Goal: Communication & Community: Ask a question

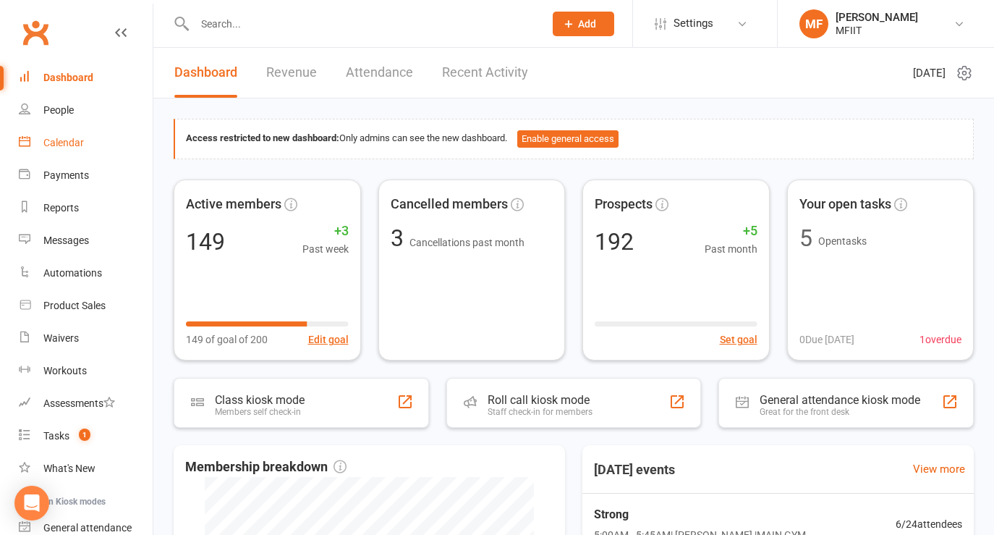
click at [66, 142] on div "Calendar" at bounding box center [63, 143] width 41 height 12
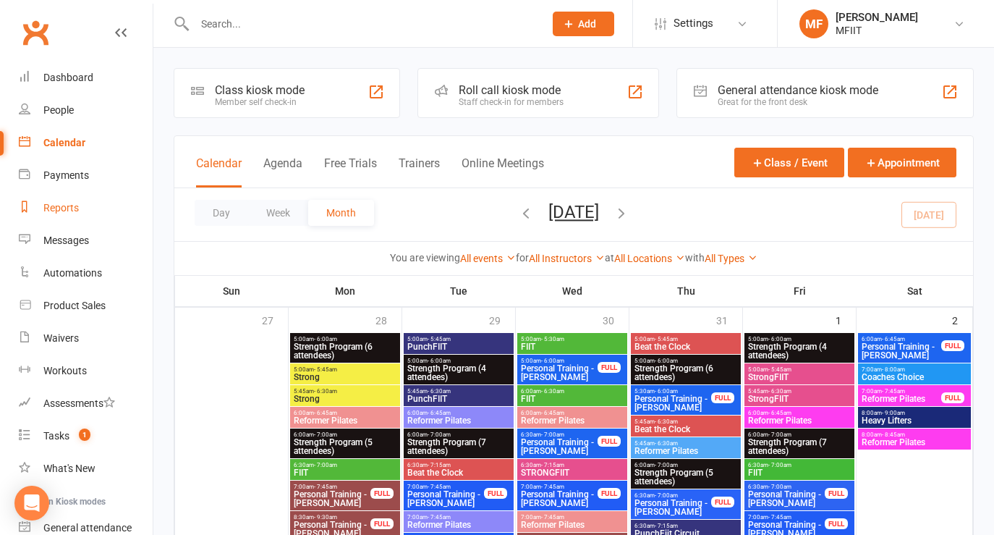
click at [54, 210] on div "Reports" at bounding box center [60, 208] width 35 height 12
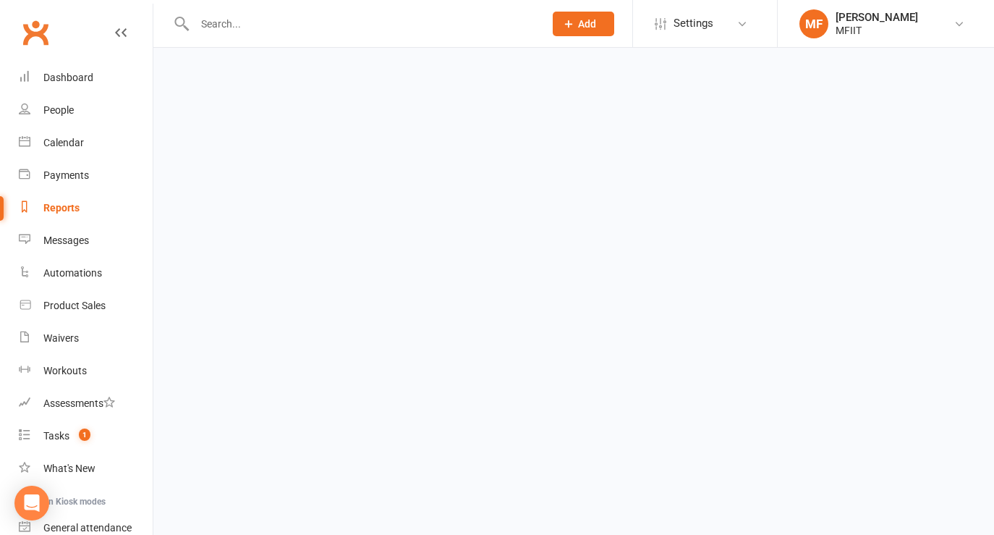
select select "100"
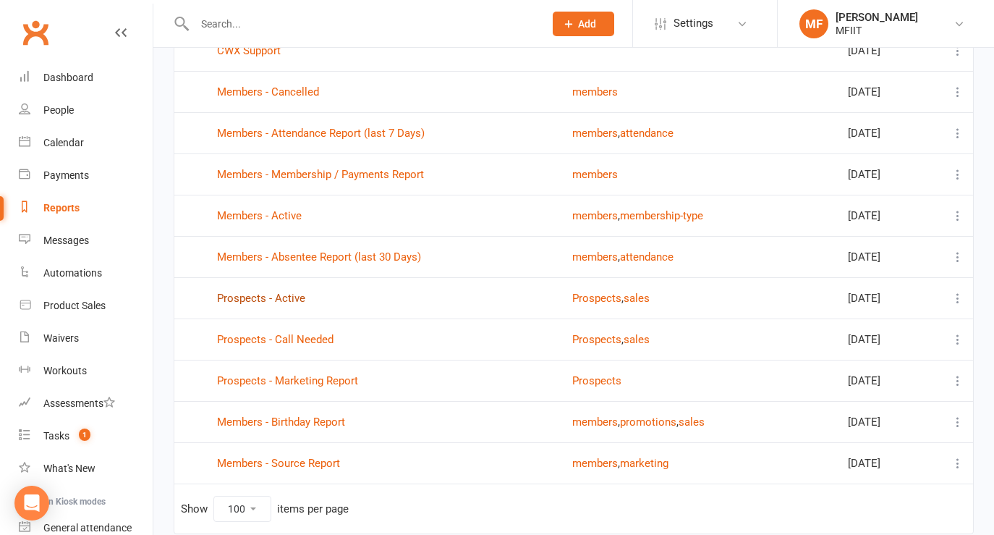
scroll to position [1156, 0]
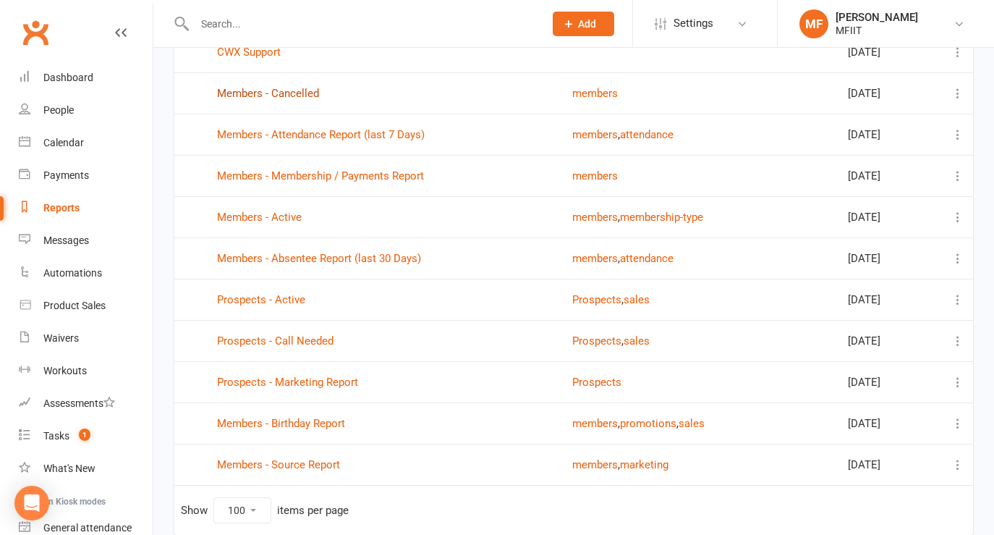
click at [266, 92] on link "Members - Cancelled" at bounding box center [268, 93] width 102 height 13
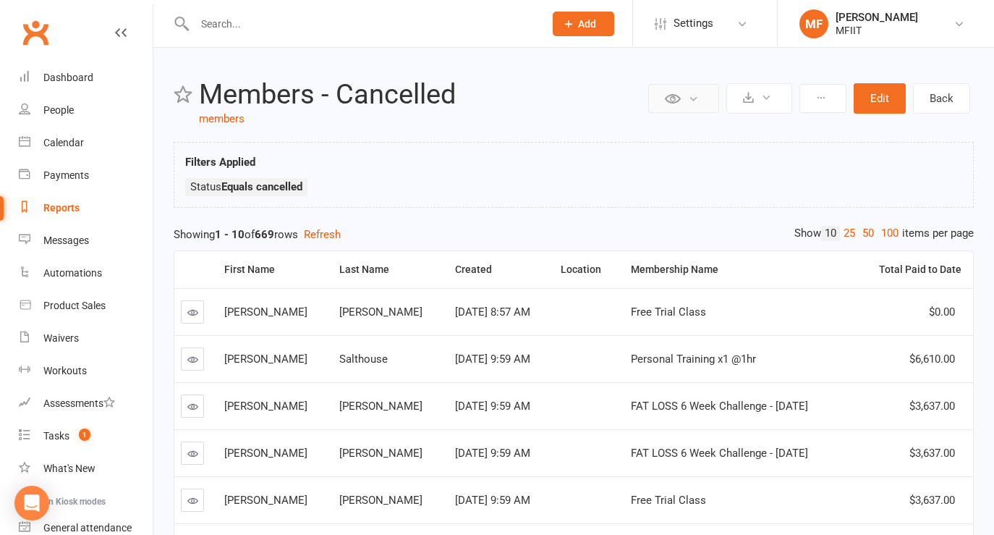
click at [685, 97] on button at bounding box center [683, 98] width 71 height 29
click at [821, 97] on icon at bounding box center [821, 98] width 10 height 10
click at [757, 133] on link "Clone report" at bounding box center [774, 132] width 143 height 29
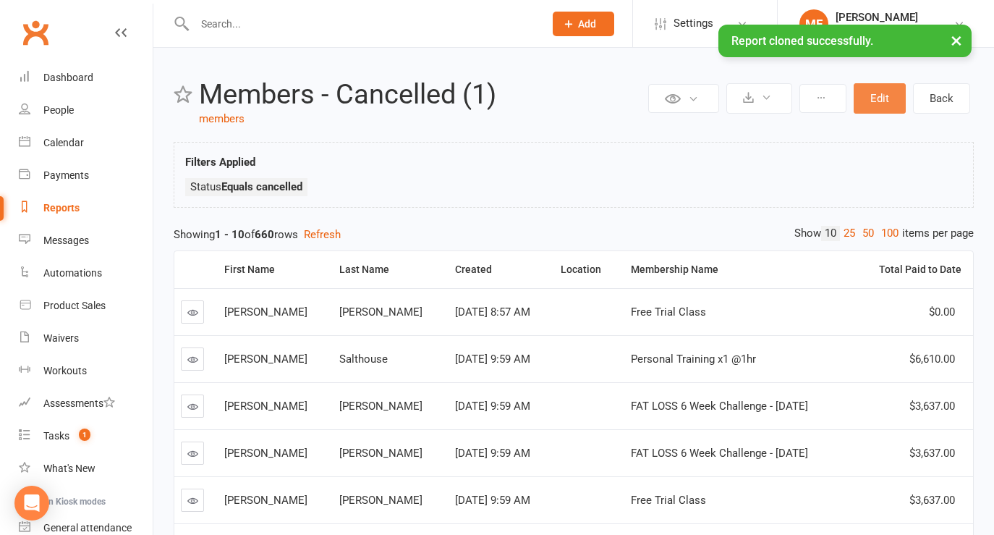
click at [886, 96] on button "Edit" at bounding box center [880, 98] width 52 height 30
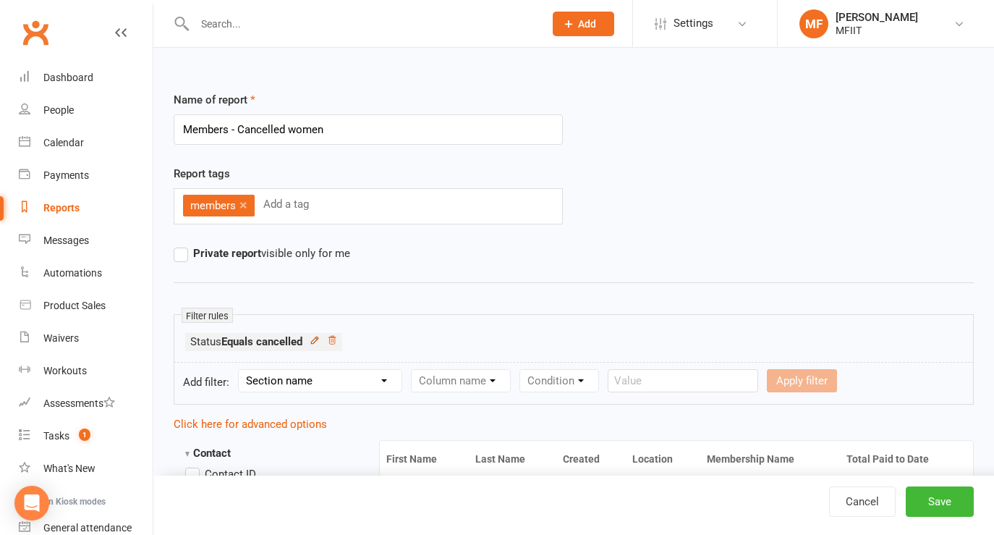
type input "Members - Cancelled women"
click at [318, 340] on icon at bounding box center [315, 340] width 10 height 10
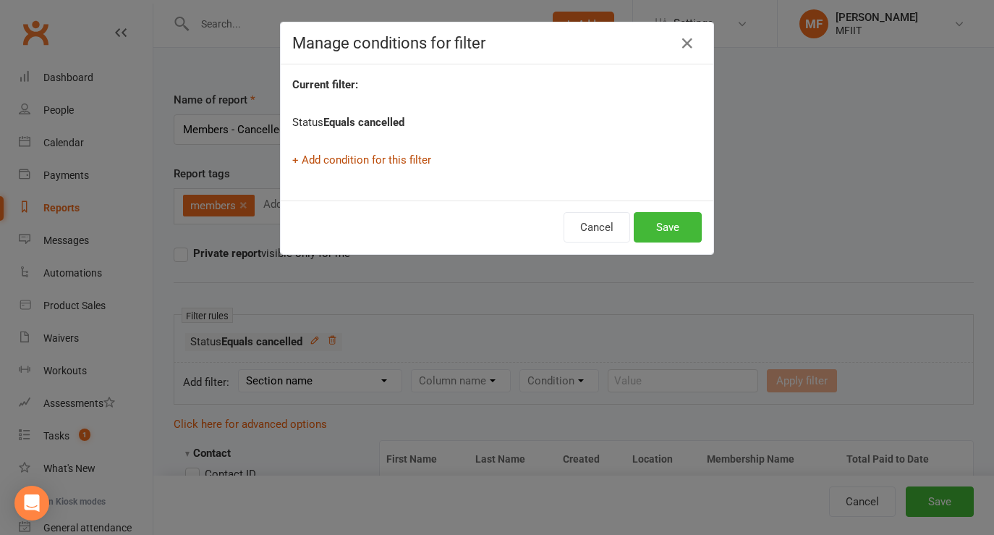
click at [334, 161] on link "+ Add condition for this filter" at bounding box center [361, 159] width 139 height 13
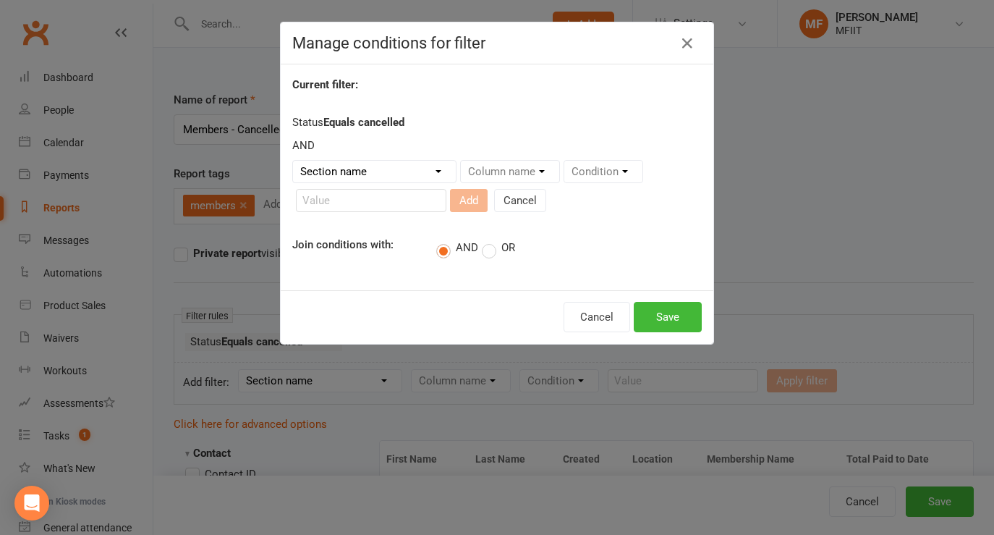
click at [352, 172] on select "Section name Contact Attendance Aggregate Payment Booking Waitlist Attendees Ca…" at bounding box center [374, 172] width 163 height 22
click at [390, 174] on select "Section name Contact Attendance Aggregate Payment Booking Waitlist Attendees Ca…" at bounding box center [374, 172] width 163 height 22
click at [293, 161] on select "Section name Contact Attendance Aggregate Payment Booking Waitlist Attendees Ca…" at bounding box center [374, 172] width 163 height 22
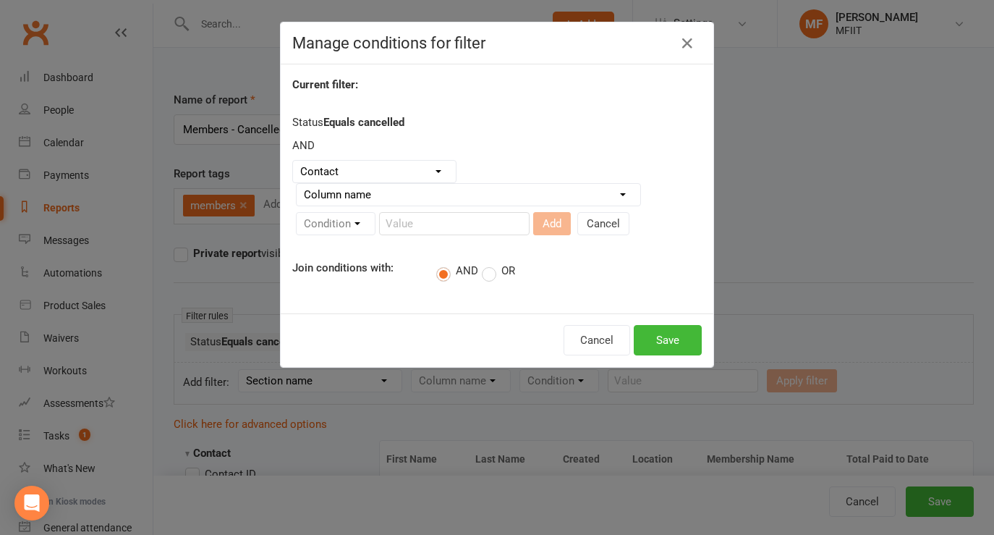
click at [420, 204] on select "Column name Contact Type First Name Last Name Full Name Email Phone Number Addr…" at bounding box center [469, 195] width 344 height 22
click at [393, 169] on select "Section name Contact Attendance Aggregate Payment Booking Waitlist Attendees Ca…" at bounding box center [374, 172] width 163 height 22
select select "1"
click at [293, 161] on select "Section name Contact Attendance Aggregate Payment Booking Waitlist Attendees Ca…" at bounding box center [374, 172] width 163 height 22
click at [381, 188] on select "Column name Attendance Last Marked Attendance First Marked Last Attended First …" at bounding box center [423, 195] width 252 height 22
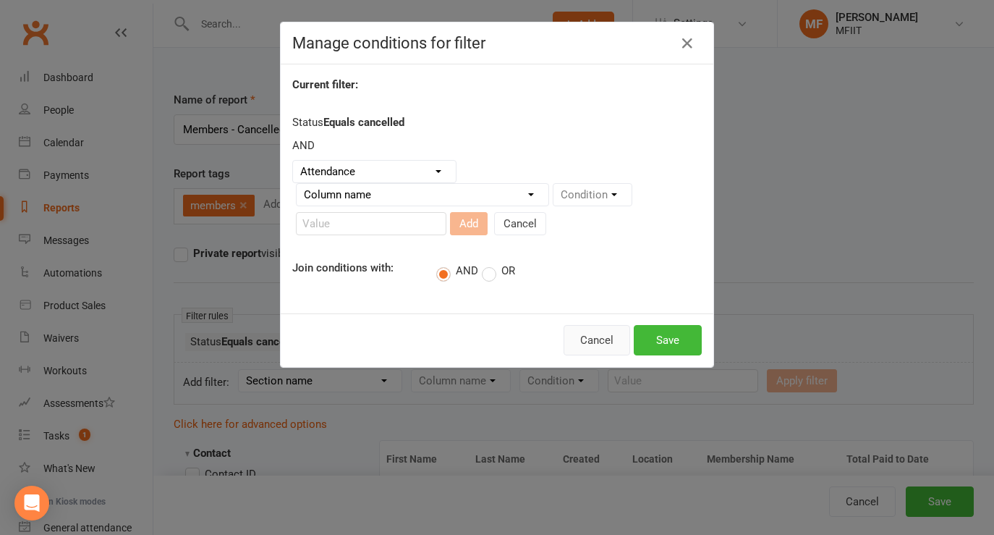
click at [602, 341] on button "Cancel" at bounding box center [597, 340] width 67 height 30
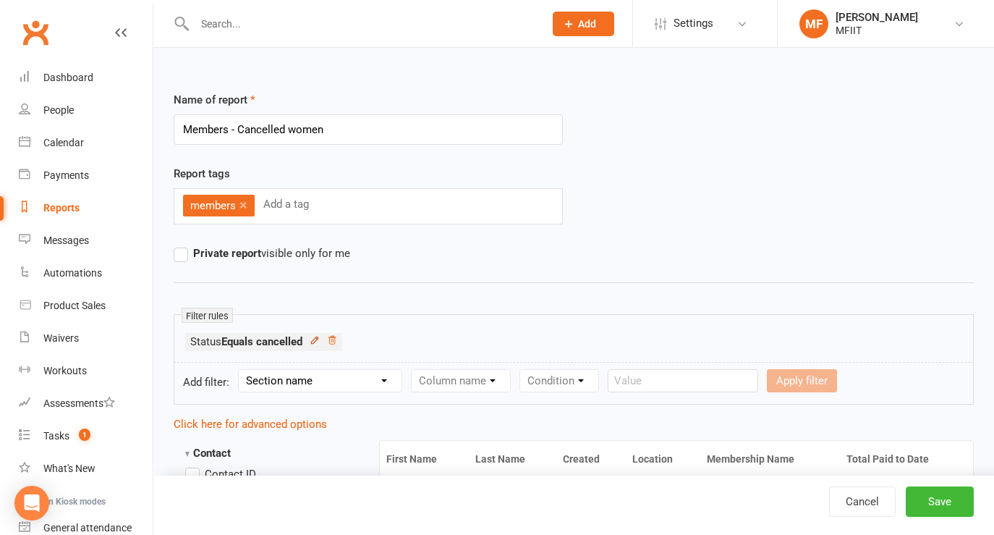
click at [320, 340] on icon at bounding box center [315, 340] width 10 height 10
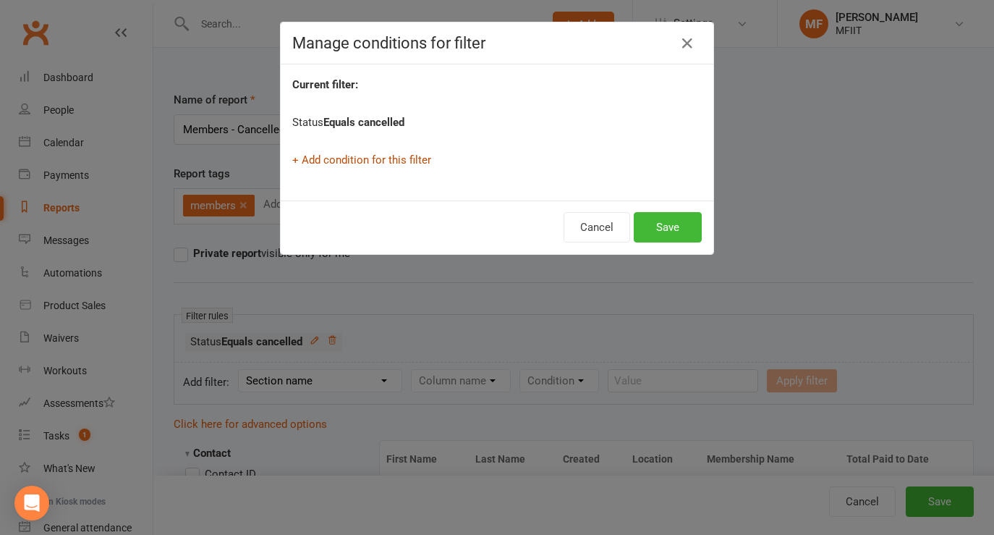
click at [343, 162] on link "+ Add condition for this filter" at bounding box center [361, 159] width 139 height 13
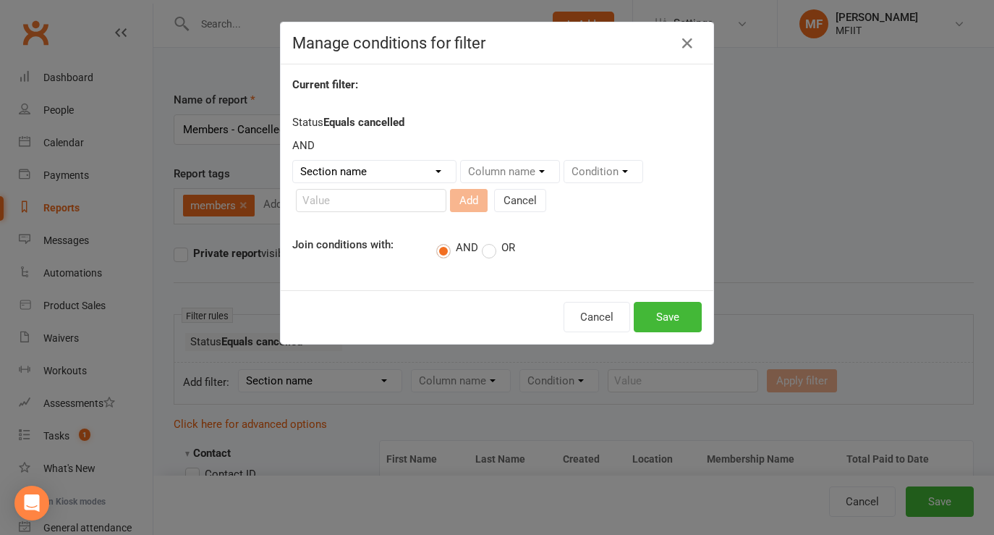
click at [396, 171] on select "Section name Contact Attendance Aggregate Payment Booking Waitlist Attendees Ca…" at bounding box center [374, 172] width 163 height 22
click at [293, 161] on select "Section name Contact Attendance Aggregate Payment Booking Waitlist Attendees Ca…" at bounding box center [374, 172] width 163 height 22
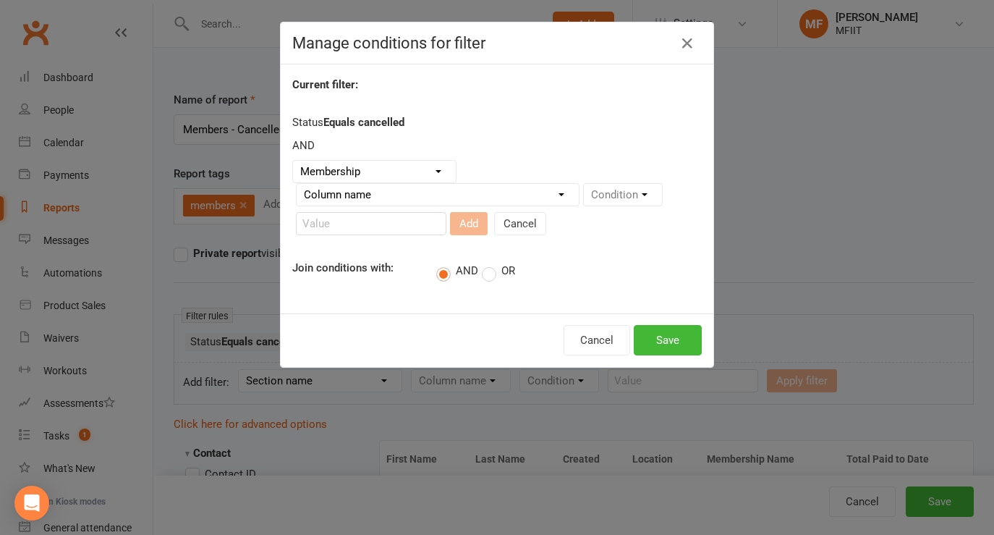
click at [439, 203] on select "Column name Membership ID Membership Name Membership Category Membership Start …" at bounding box center [438, 195] width 282 height 22
click at [385, 169] on select "Section name Contact Attendance Aggregate Payment Booking Waitlist Attendees Ca…" at bounding box center [374, 172] width 163 height 22
select select "0"
click at [293, 161] on select "Section name Contact Attendance Aggregate Payment Booking Waitlist Attendees Ca…" at bounding box center [374, 172] width 163 height 22
click at [402, 199] on select "Column name Contact Type First Name Last Name Full Name Email Phone Number Addr…" at bounding box center [469, 195] width 344 height 22
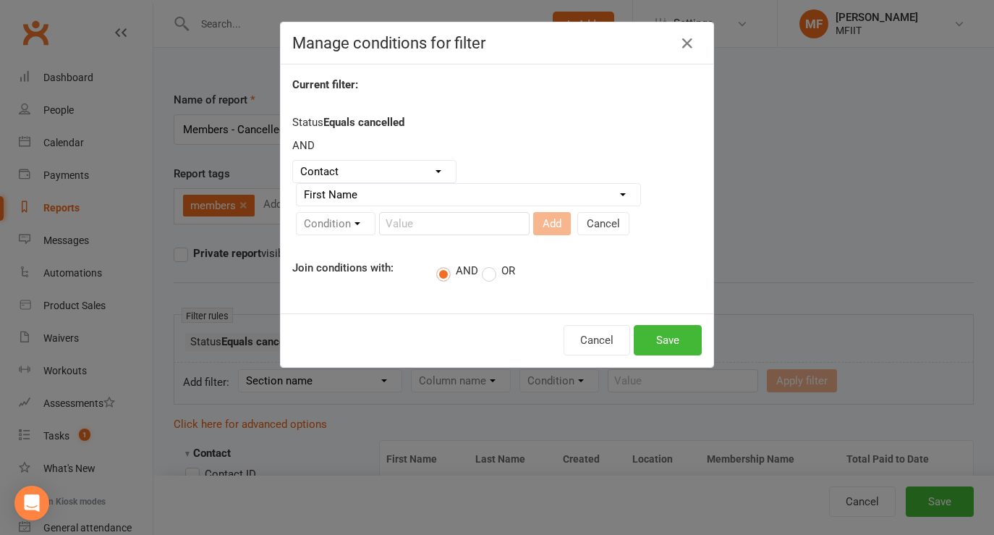
click at [297, 184] on select "Column name Contact Type First Name Last Name Full Name Email Phone Number Addr…" at bounding box center [469, 195] width 344 height 22
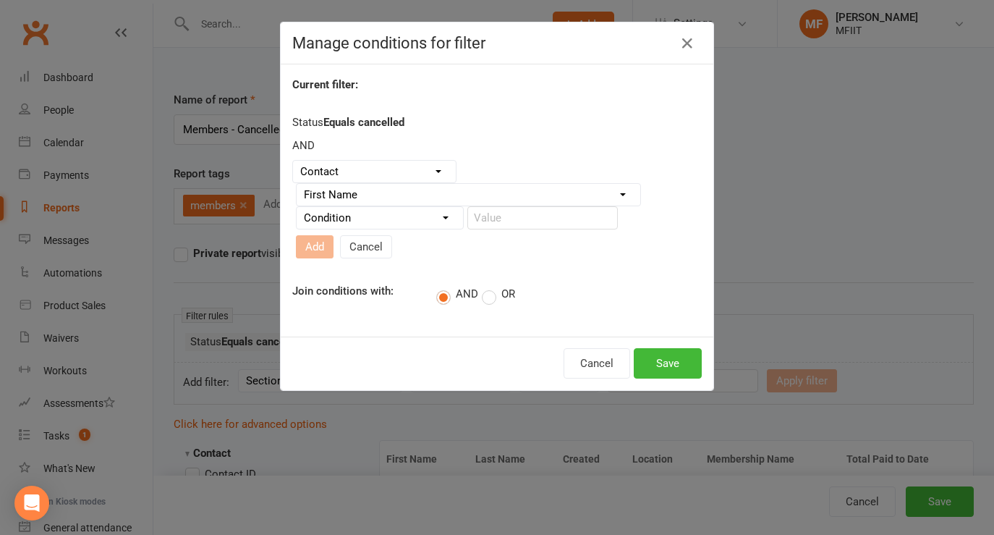
click at [346, 229] on select "Condition Equals Does not equal Contains Does not contain Is blank or does not …" at bounding box center [380, 218] width 166 height 22
click at [389, 198] on select "Column name Contact Type First Name Last Name Full Name Email Phone Number Addr…" at bounding box center [469, 195] width 344 height 22
select select "17"
click at [297, 184] on select "Column name Contact Type First Name Last Name Full Name Email Phone Number Addr…" at bounding box center [469, 195] width 344 height 22
click at [376, 224] on select "Condition Equals Does not equal Contains Does not contain Is blank or does not …" at bounding box center [380, 218] width 166 height 22
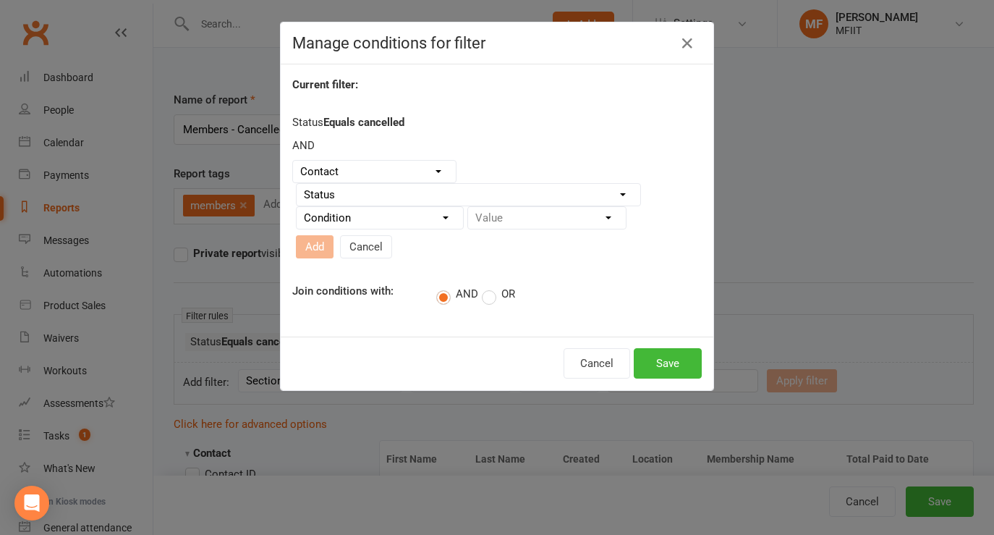
select select "0"
click at [297, 207] on select "Condition Equals Does not equal Contains Does not contain Is blank or does not …" at bounding box center [380, 218] width 166 height 22
click at [515, 217] on select "Value Prospect: Initial Contact Prospect: Follow-up Call Prospect: Follow-up Em…" at bounding box center [547, 218] width 158 height 22
select select "6"
click at [468, 207] on select "Value Prospect: Initial Contact Prospect: Follow-up Call Prospect: Follow-up Em…" at bounding box center [547, 218] width 158 height 22
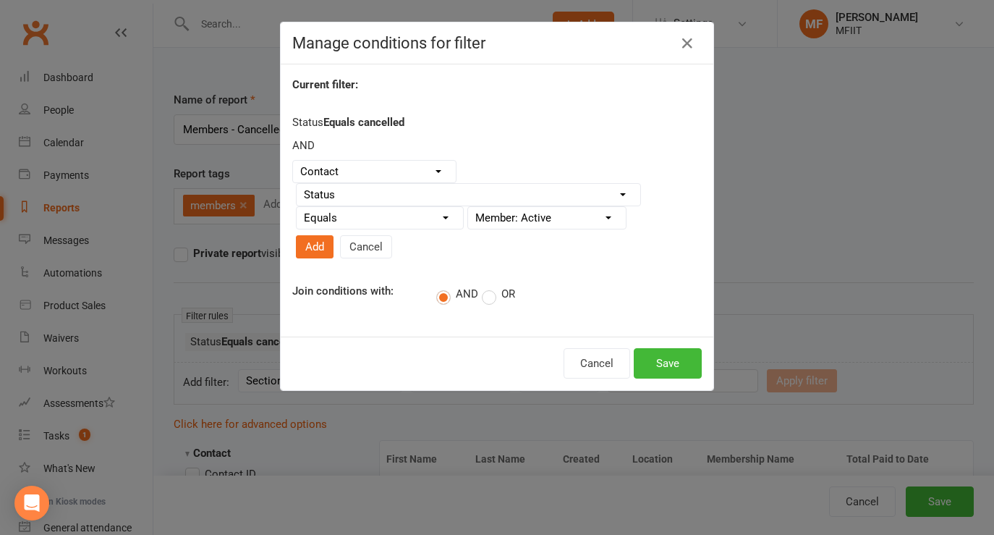
click at [482, 300] on label "OR" at bounding box center [498, 294] width 33 height 14
click at [482, 285] on input "OR" at bounding box center [486, 285] width 9 height 0
click at [309, 247] on button "Add" at bounding box center [315, 246] width 38 height 23
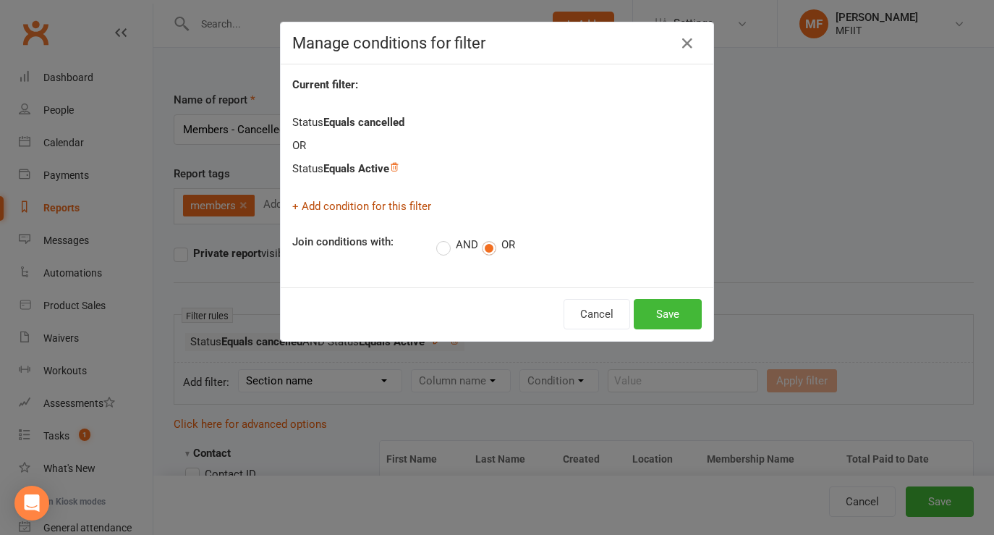
click at [333, 206] on link "+ Add condition for this filter" at bounding box center [361, 206] width 139 height 13
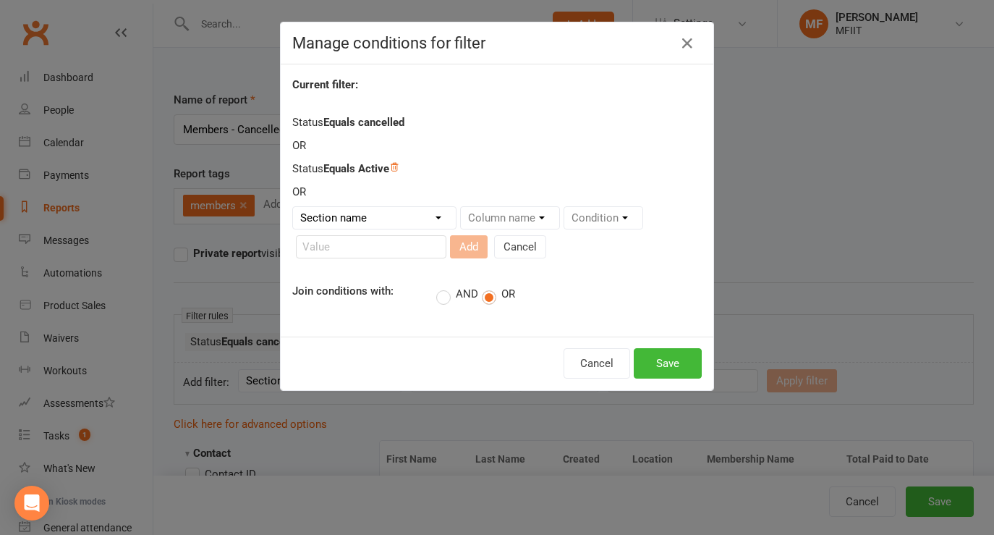
click at [354, 216] on select "Section name Contact Attendance Aggregate Payment Booking Waitlist Attendees Ca…" at bounding box center [374, 218] width 163 height 22
select select "0"
click at [293, 207] on select "Section name Contact Attendance Aggregate Payment Booking Waitlist Attendees Ca…" at bounding box center [374, 218] width 163 height 22
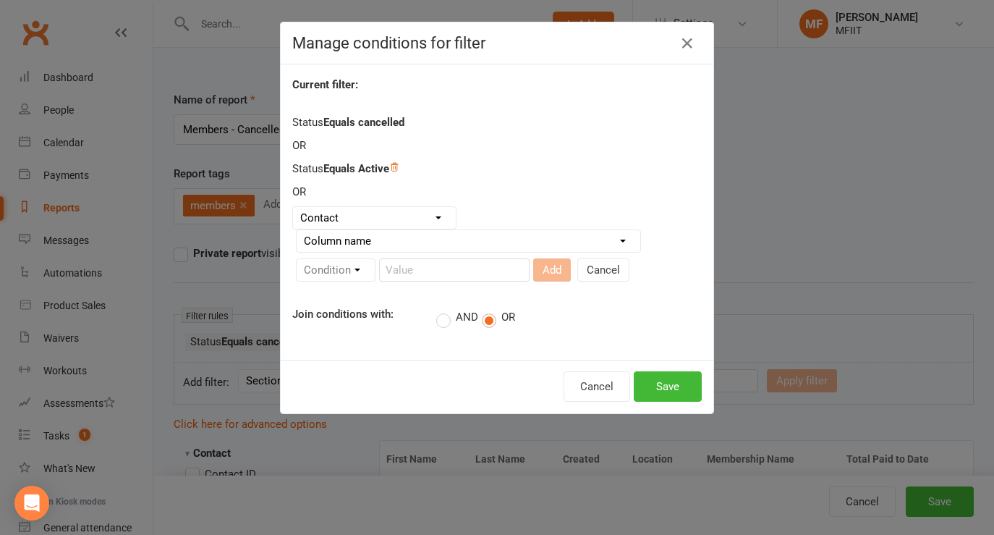
click at [384, 245] on select "Column name Contact Type First Name Last Name Full Name Email Phone Number Addr…" at bounding box center [469, 241] width 344 height 22
select select "17"
click at [297, 230] on select "Column name Contact Type First Name Last Name Full Name Email Phone Number Addr…" at bounding box center [469, 241] width 344 height 22
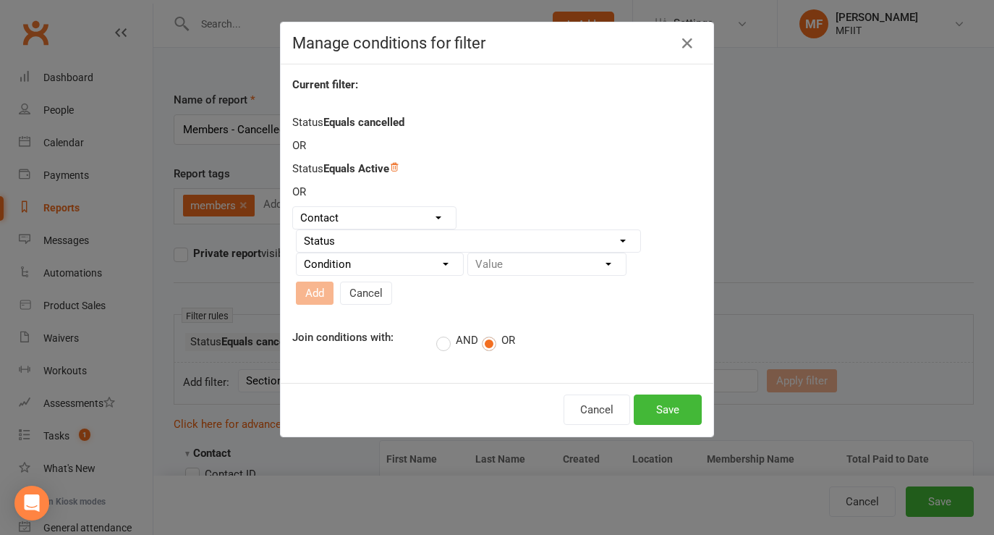
click at [370, 263] on select "Condition Equals Does not equal Contains Does not contain Is blank or does not …" at bounding box center [380, 264] width 166 height 22
select select "0"
click at [297, 253] on select "Condition Equals Does not equal Contains Does not contain Is blank or does not …" at bounding box center [380, 264] width 166 height 22
click at [509, 270] on select "Value Prospect: Initial Contact Prospect: Follow-up Call Prospect: Follow-up Em…" at bounding box center [547, 264] width 158 height 22
select select "0"
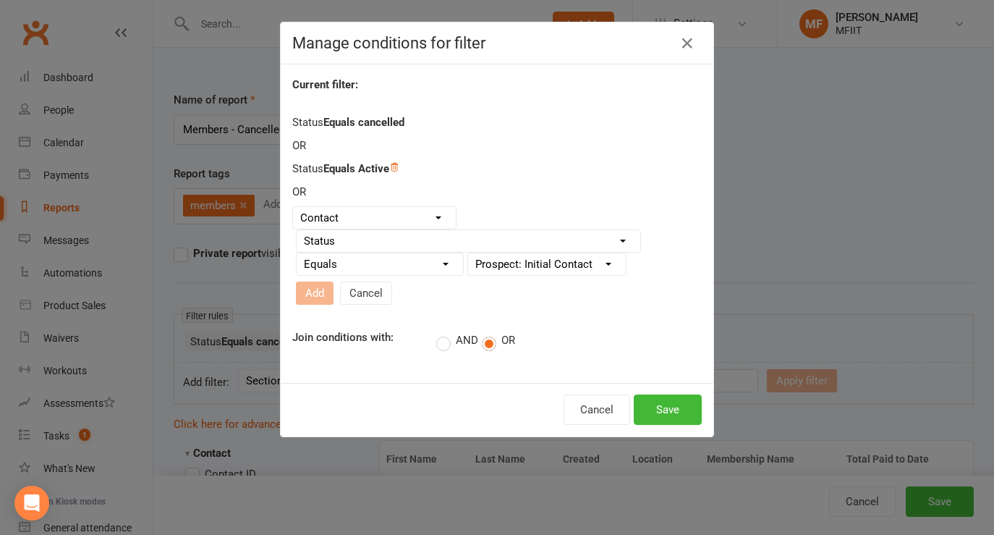
click at [468, 253] on select "Value Prospect: Initial Contact Prospect: Follow-up Call Prospect: Follow-up Em…" at bounding box center [547, 264] width 158 height 22
click at [554, 263] on select "Value Prospect: Initial Contact Prospect: Follow-up Call Prospect: Follow-up Em…" at bounding box center [547, 264] width 158 height 22
click at [664, 410] on button "Save" at bounding box center [668, 409] width 68 height 30
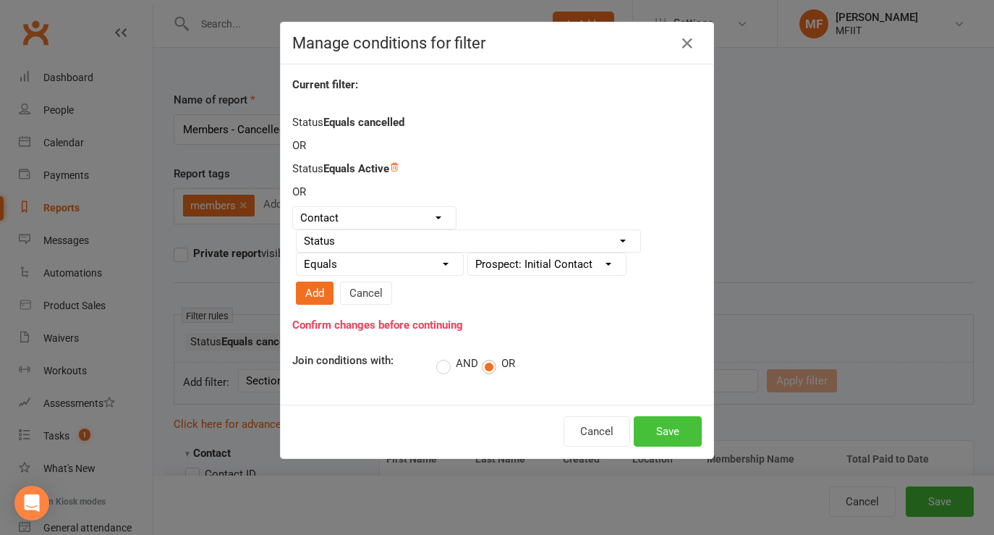
click at [661, 431] on button "Save" at bounding box center [668, 431] width 68 height 30
click at [310, 295] on button "Add" at bounding box center [315, 292] width 38 height 23
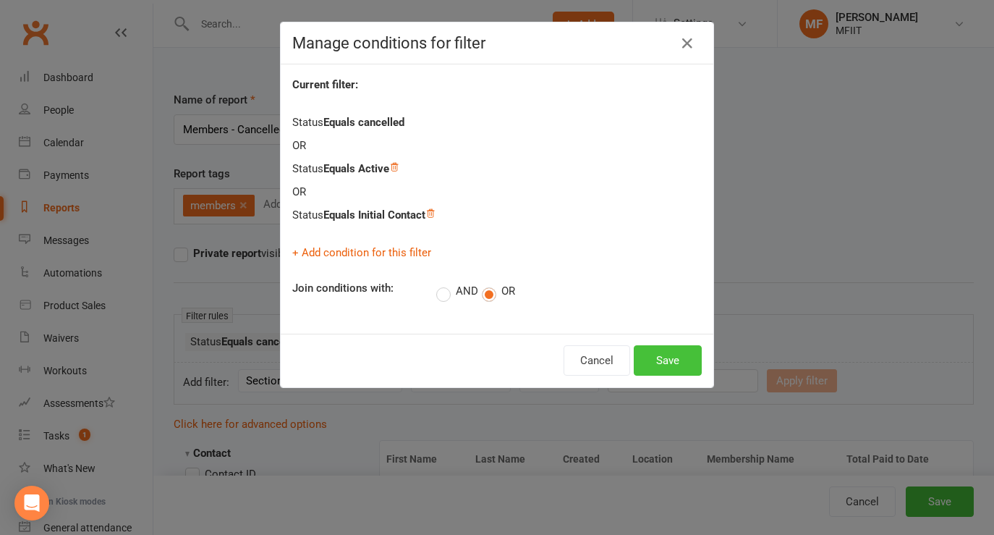
click at [674, 363] on button "Save" at bounding box center [668, 360] width 68 height 30
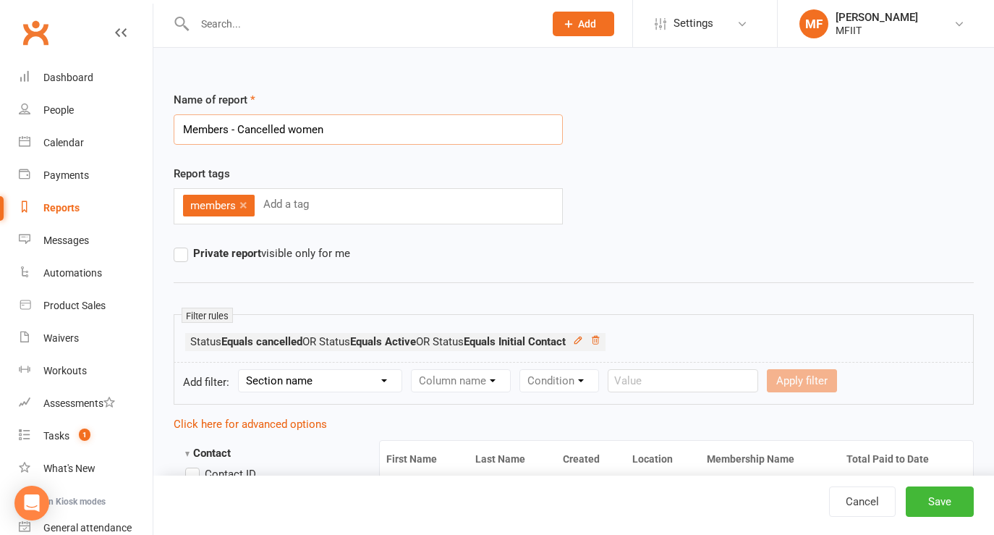
click at [306, 130] on input "Members - Cancelled women" at bounding box center [368, 129] width 389 height 30
click at [290, 130] on input "Members - Cancelled active prospect" at bounding box center [368, 129] width 389 height 30
click at [324, 130] on input "Members - Cancelled Active prospect" at bounding box center [368, 129] width 389 height 30
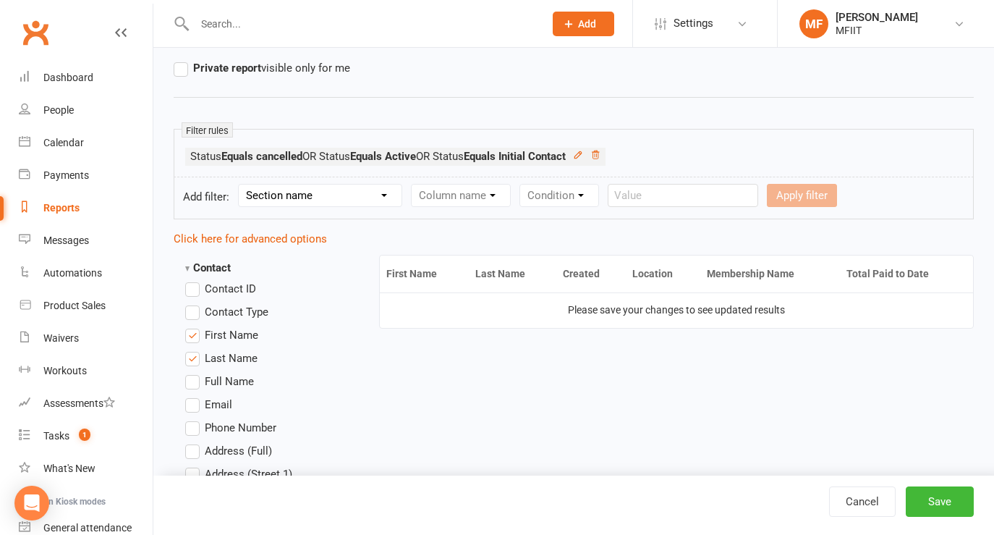
scroll to position [188, 0]
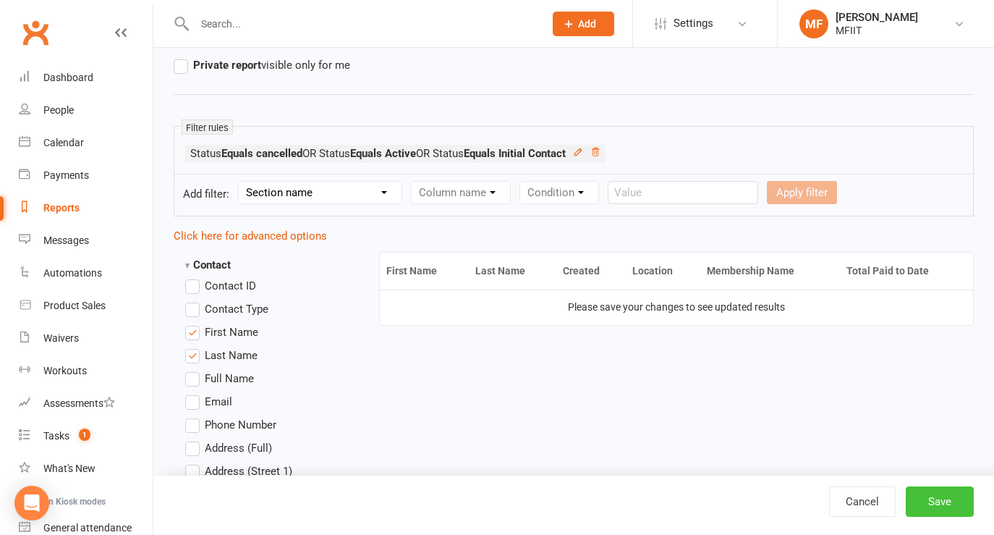
type input "Members - Cancelled Active Prospect"
click at [937, 502] on button "Save" at bounding box center [940, 501] width 68 height 30
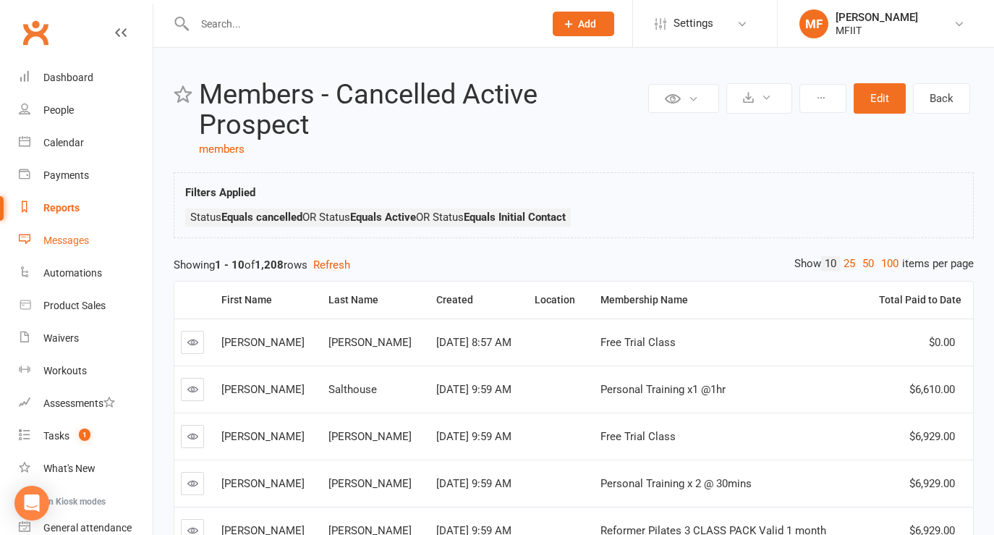
click at [56, 240] on div "Messages" at bounding box center [66, 240] width 46 height 12
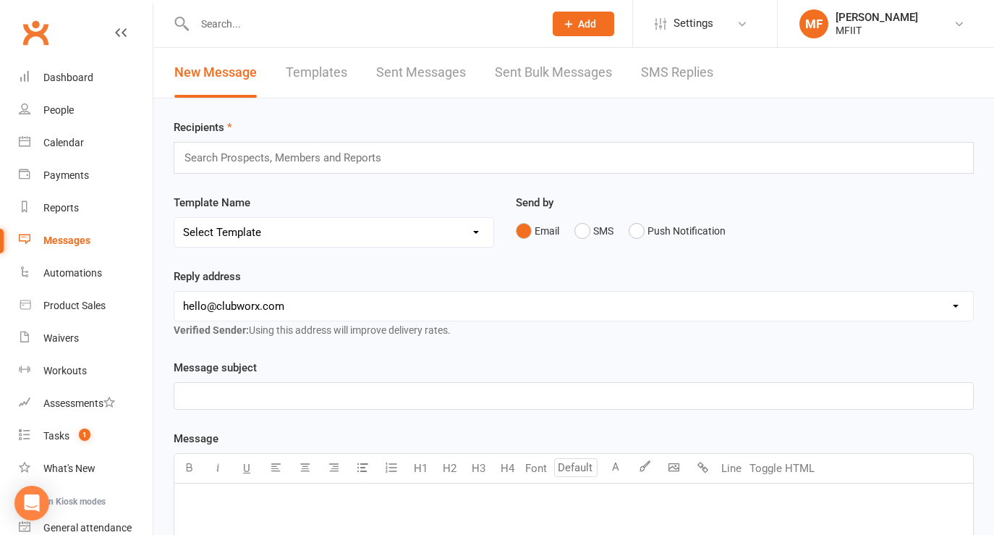
click at [549, 70] on link "Sent Bulk Messages" at bounding box center [553, 73] width 117 height 50
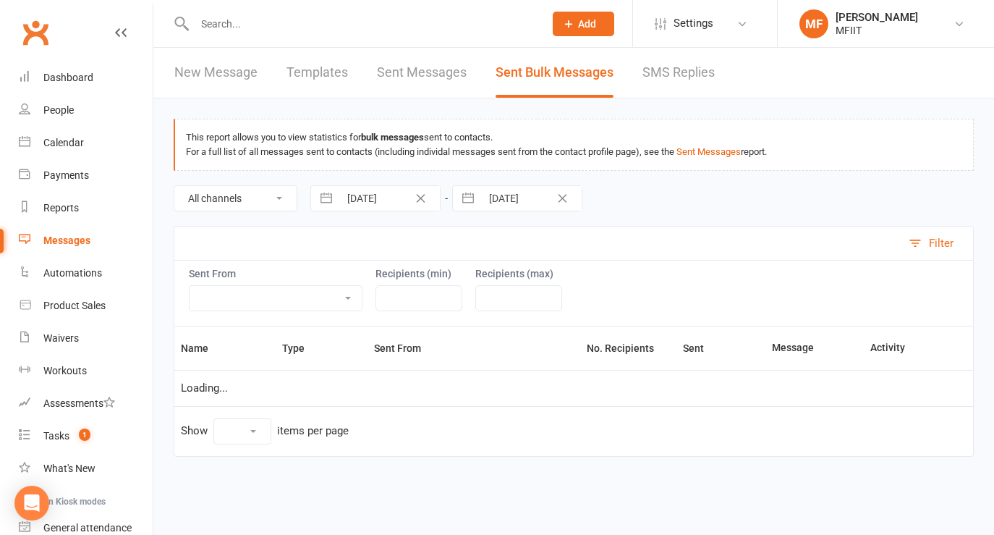
select select "10"
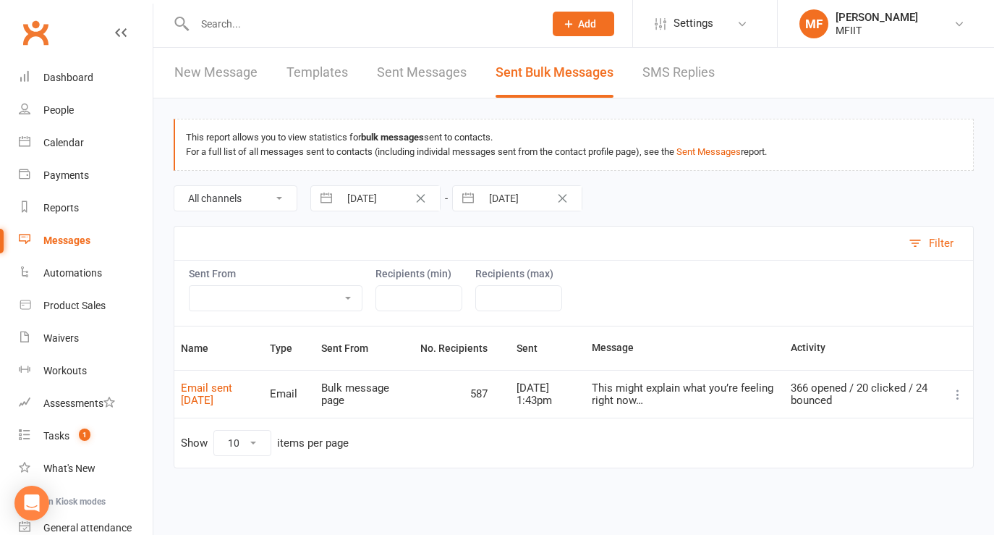
click at [954, 395] on icon at bounding box center [958, 394] width 14 height 14
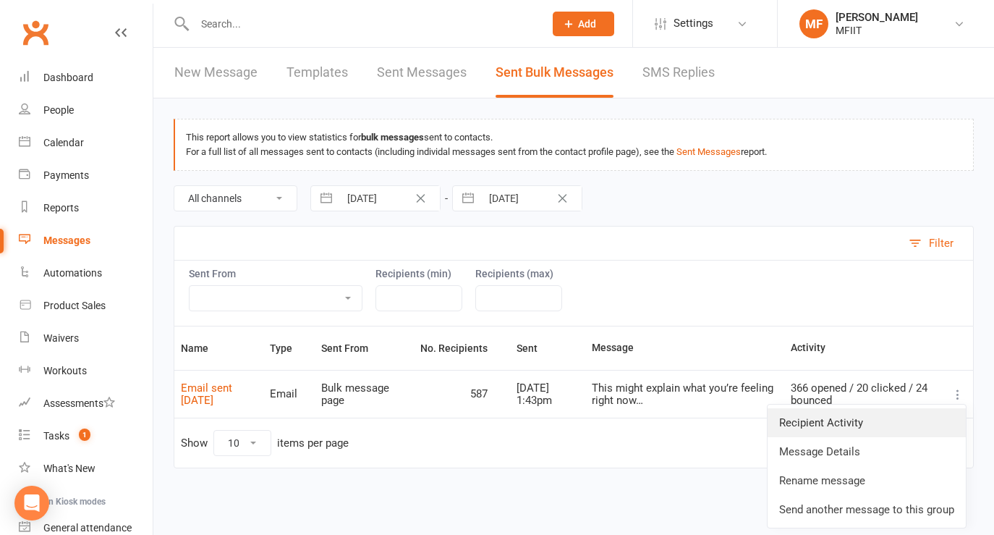
click at [886, 419] on link "Recipient Activity" at bounding box center [867, 422] width 198 height 29
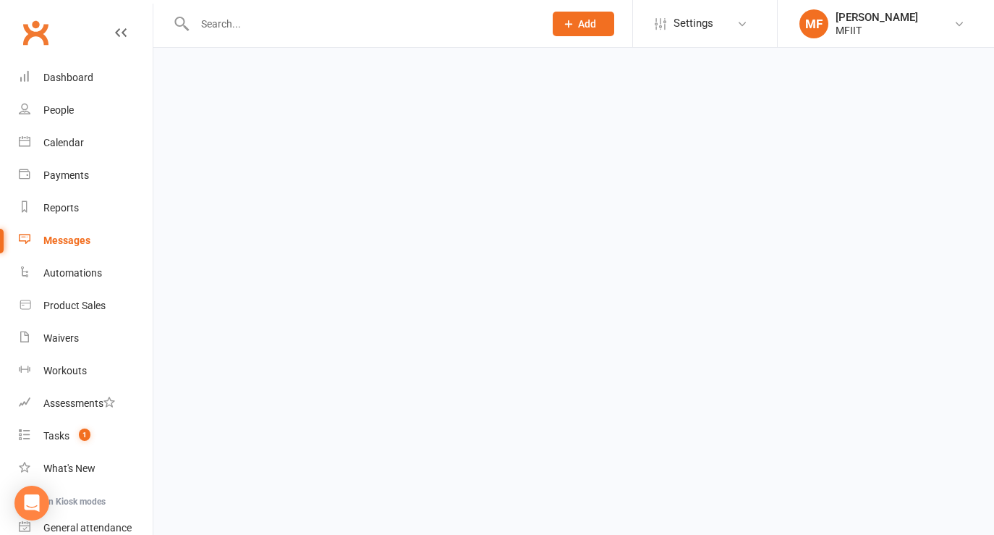
select select "100"
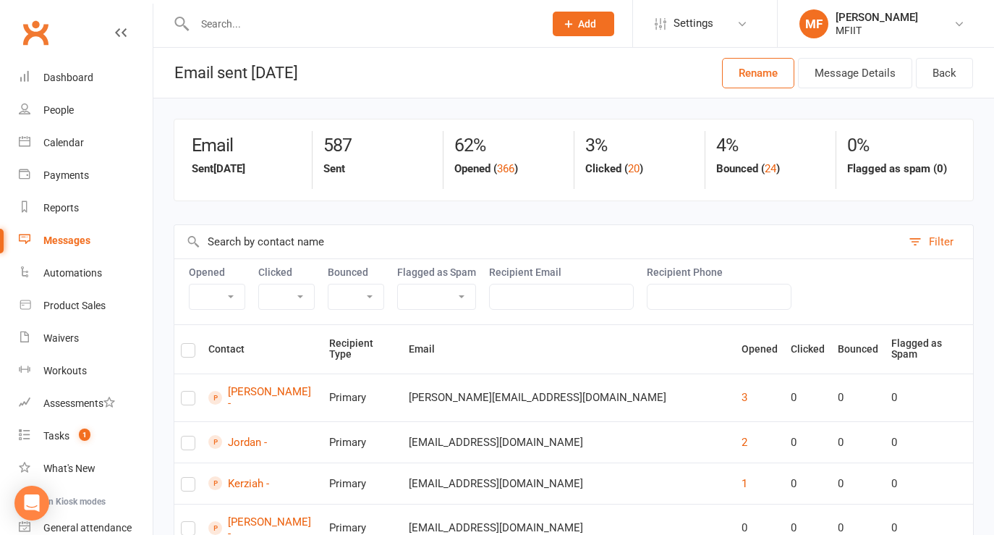
click at [189, 352] on label at bounding box center [188, 352] width 14 height 0
click at [189, 344] on input "checkbox" at bounding box center [188, 344] width 14 height 0
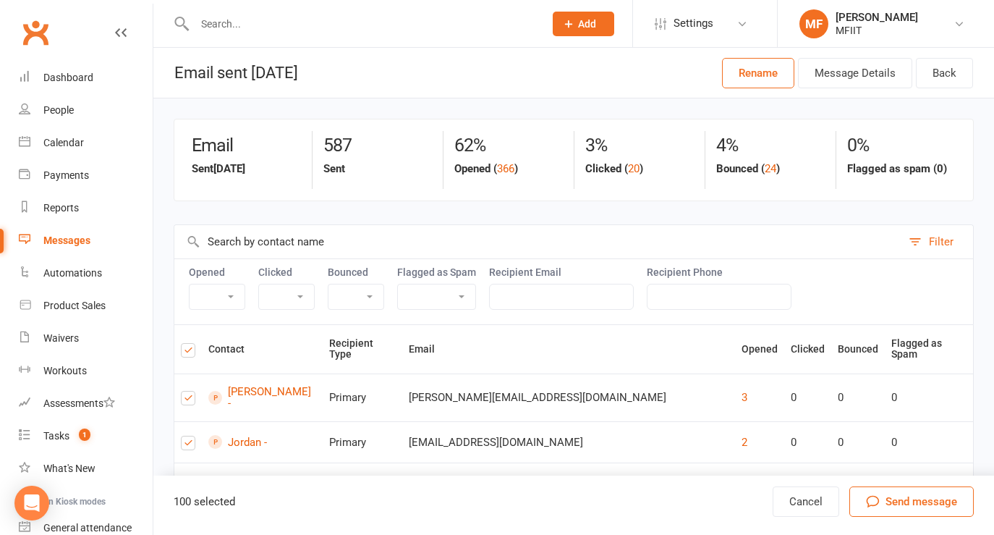
click at [911, 505] on span "Send message" at bounding box center [922, 501] width 72 height 17
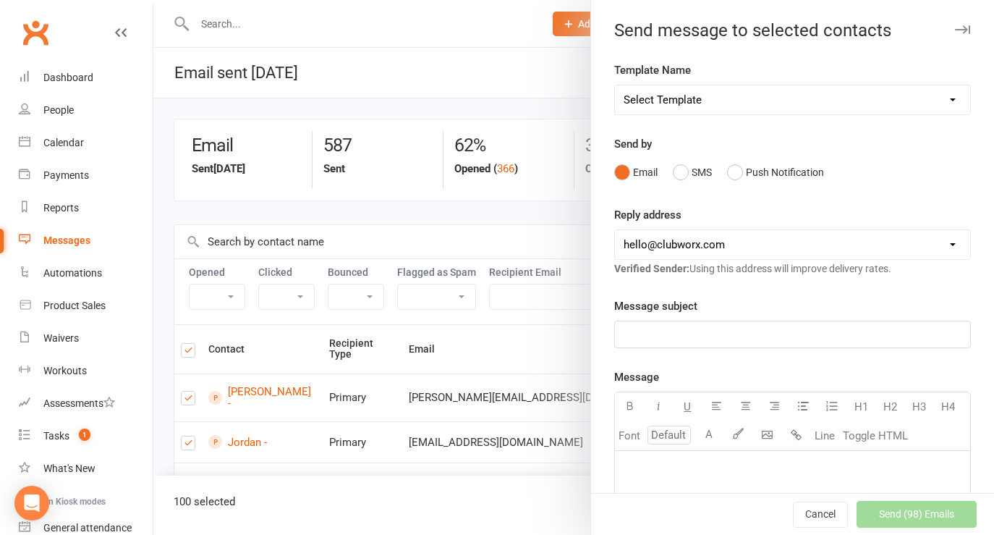
click at [677, 248] on select "[EMAIL_ADDRESS][DOMAIN_NAME] [PERSON_NAME][EMAIL_ADDRESS][DOMAIN_NAME] [EMAIL_A…" at bounding box center [792, 244] width 355 height 29
select select "1"
click at [615, 230] on select "[EMAIL_ADDRESS][DOMAIN_NAME] [PERSON_NAME][EMAIL_ADDRESS][DOMAIN_NAME] [EMAIL_A…" at bounding box center [792, 244] width 355 height 29
click at [656, 330] on p "﻿" at bounding box center [793, 334] width 338 height 17
click at [630, 461] on p "﻿" at bounding box center [793, 469] width 338 height 17
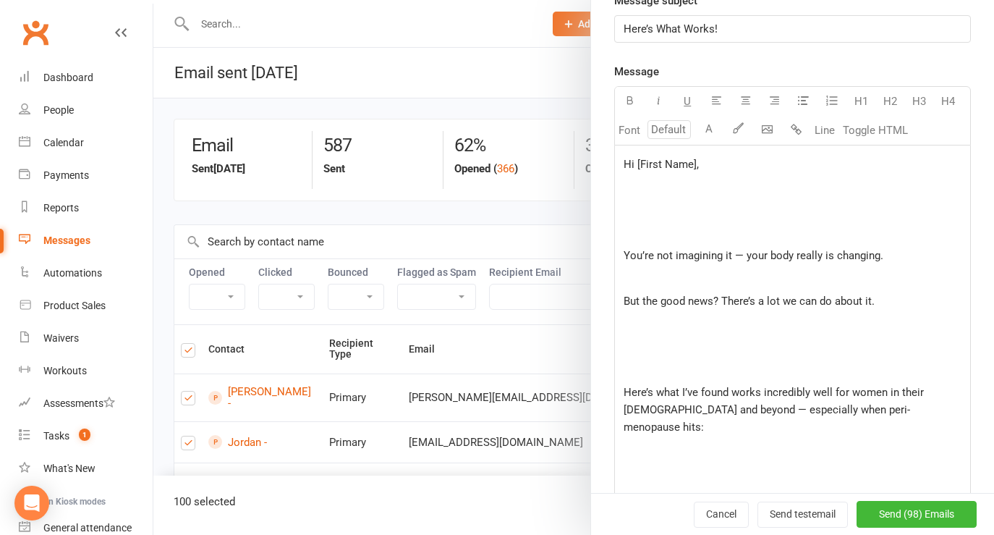
scroll to position [1207, 0]
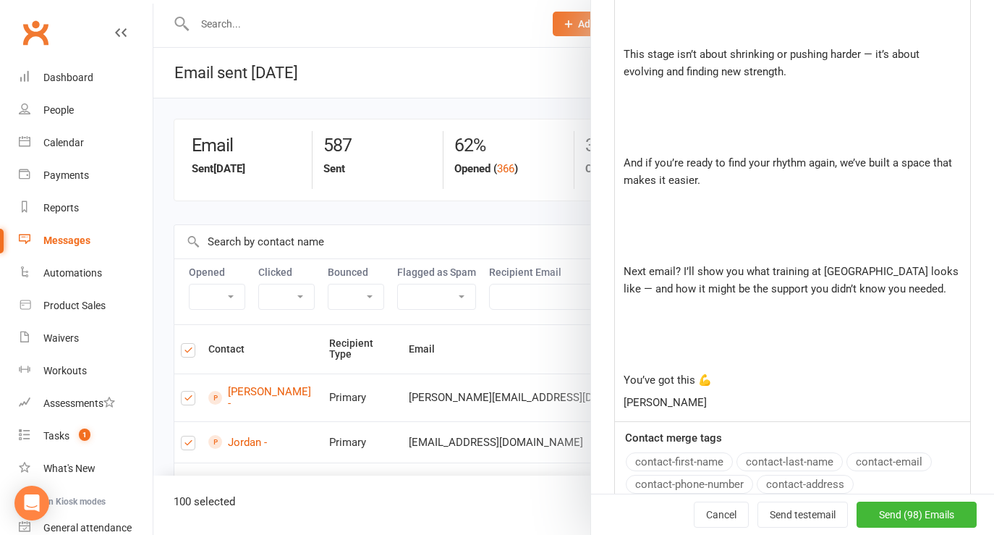
scroll to position [1062, 0]
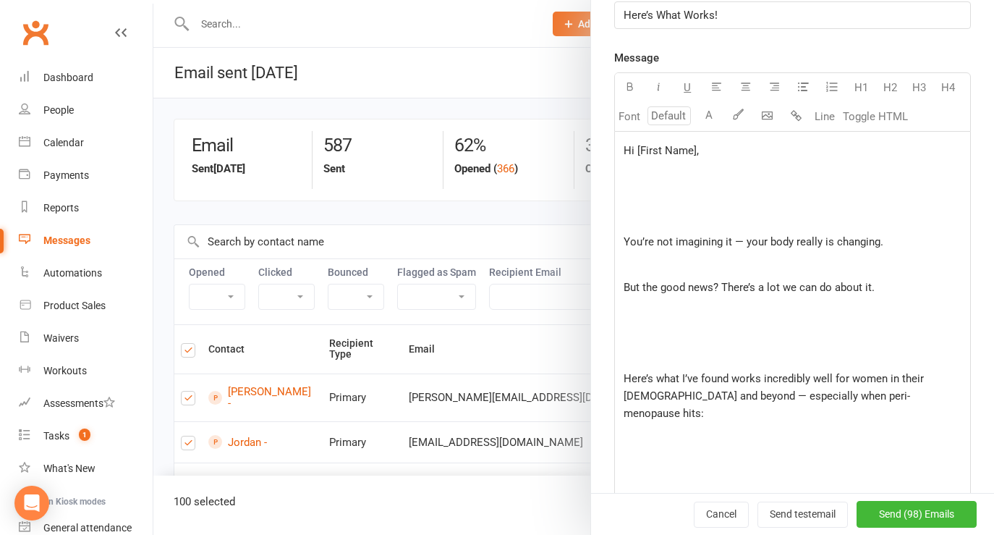
scroll to position [312, 0]
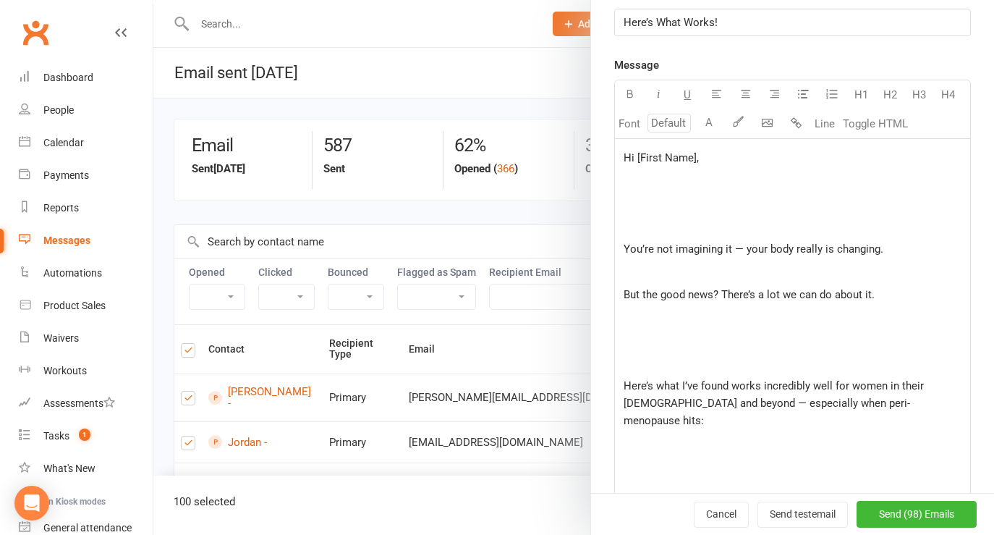
click at [695, 160] on span "Hi [First Name]," at bounding box center [661, 157] width 75 height 13
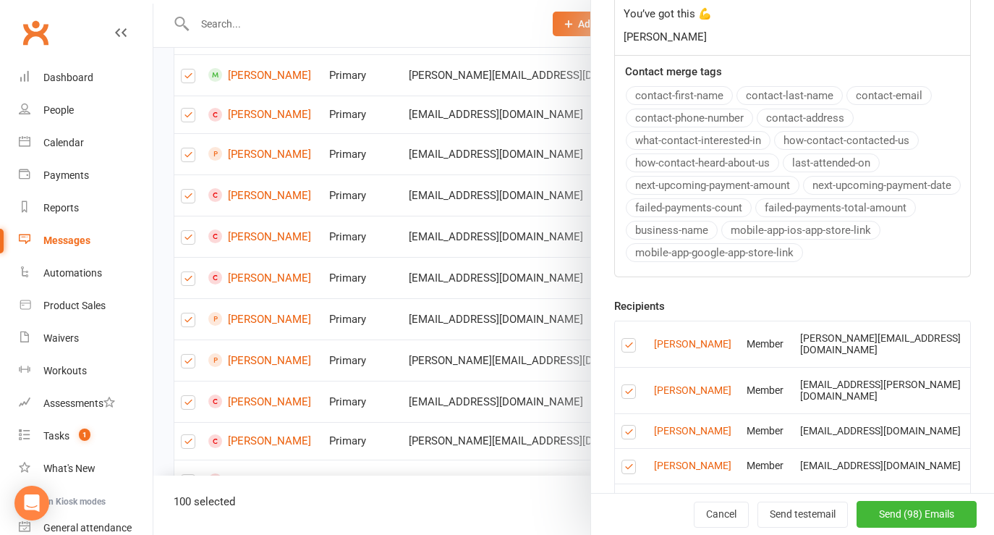
scroll to position [1415, 0]
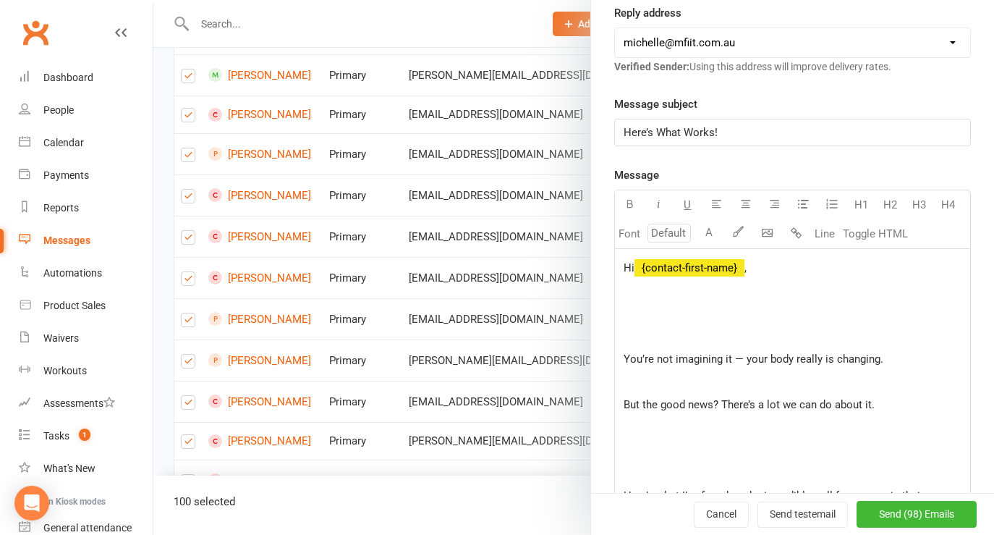
click at [656, 329] on p "﻿" at bounding box center [793, 335] width 338 height 17
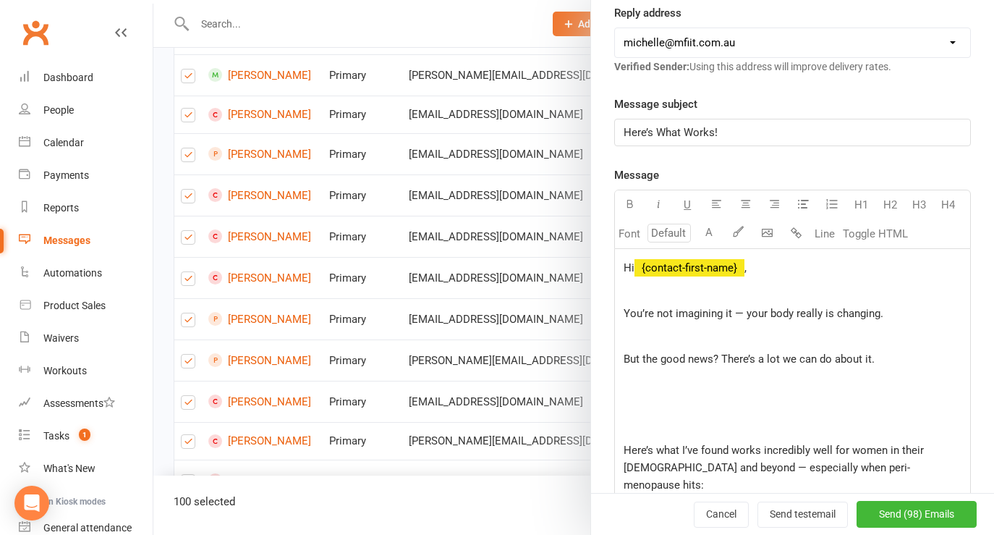
click at [674, 342] on p "﻿" at bounding box center [793, 335] width 338 height 17
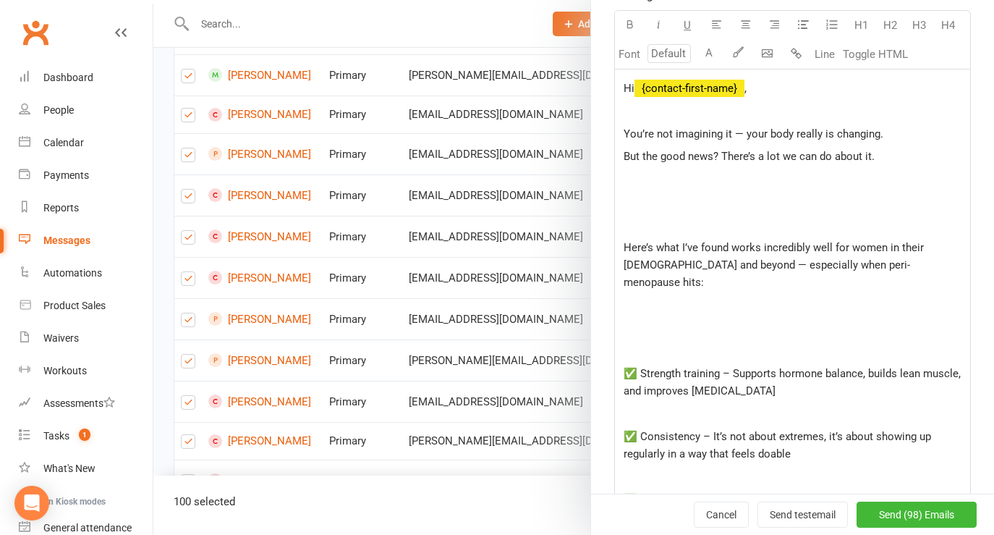
scroll to position [389, 0]
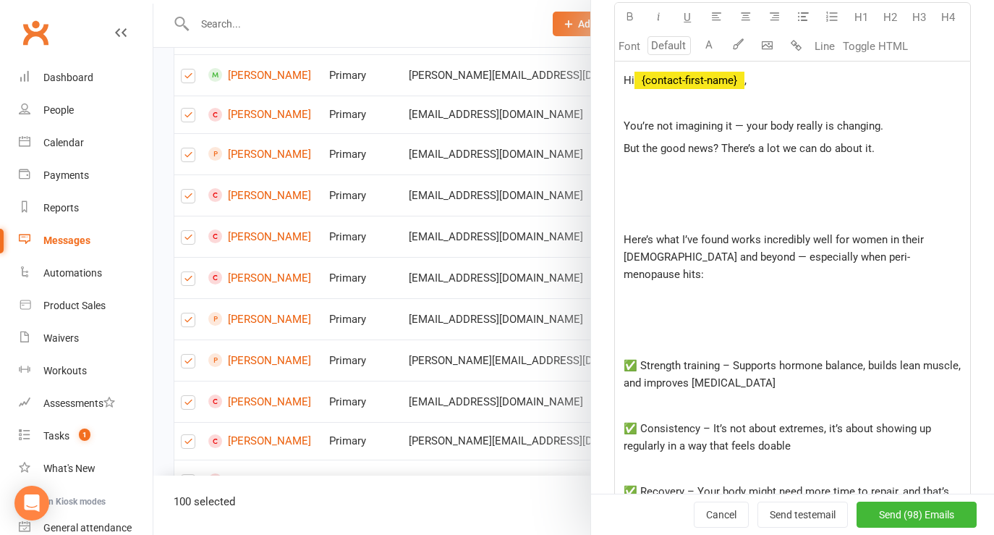
click at [679, 202] on p "﻿" at bounding box center [793, 193] width 338 height 17
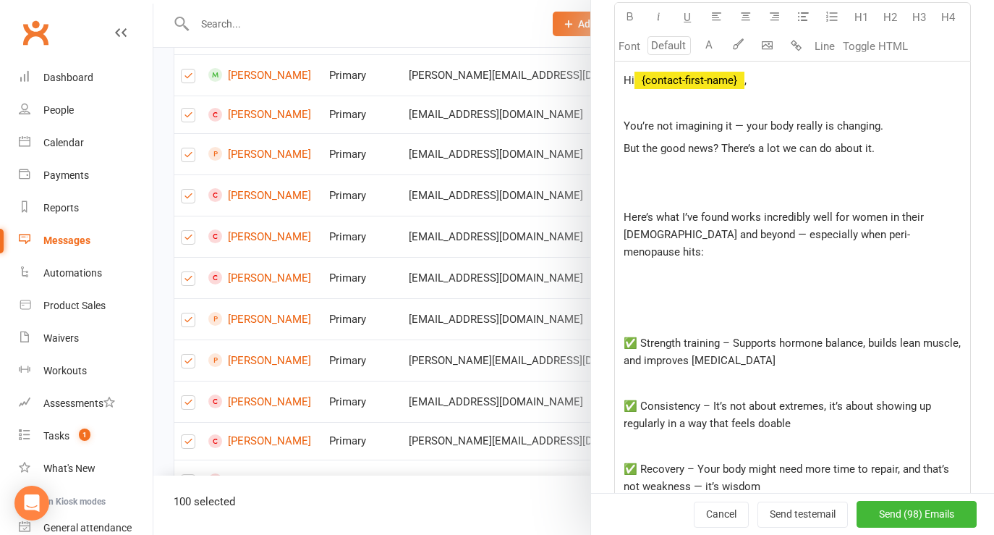
click at [626, 219] on span "Here’s what I’ve found works incredibly well for women in their [DEMOGRAPHIC_DA…" at bounding box center [775, 235] width 303 height 48
click at [630, 217] on span "Ive woprked with so many women nHere’s what I’ve found works incredibly well fo…" at bounding box center [792, 235] width 337 height 48
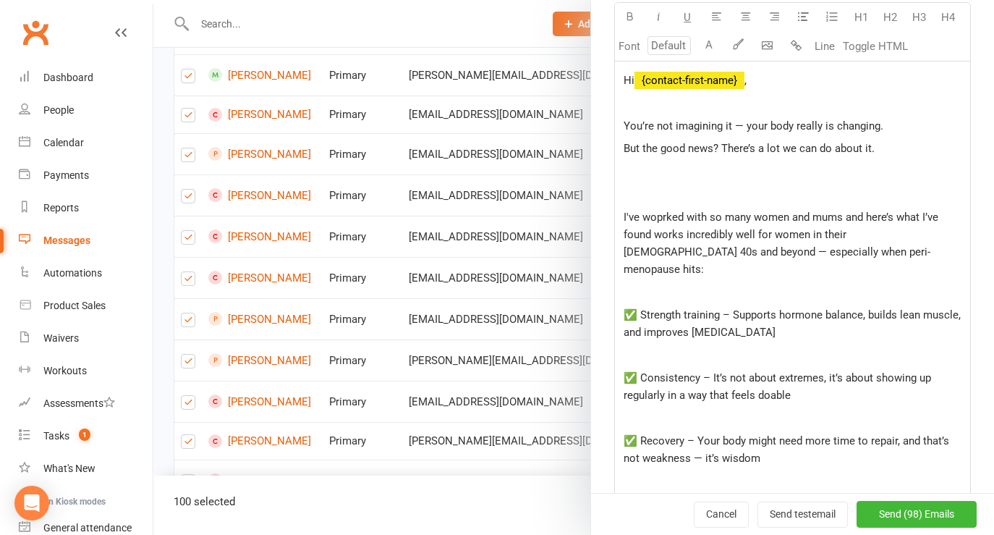
scroll to position [671, 0]
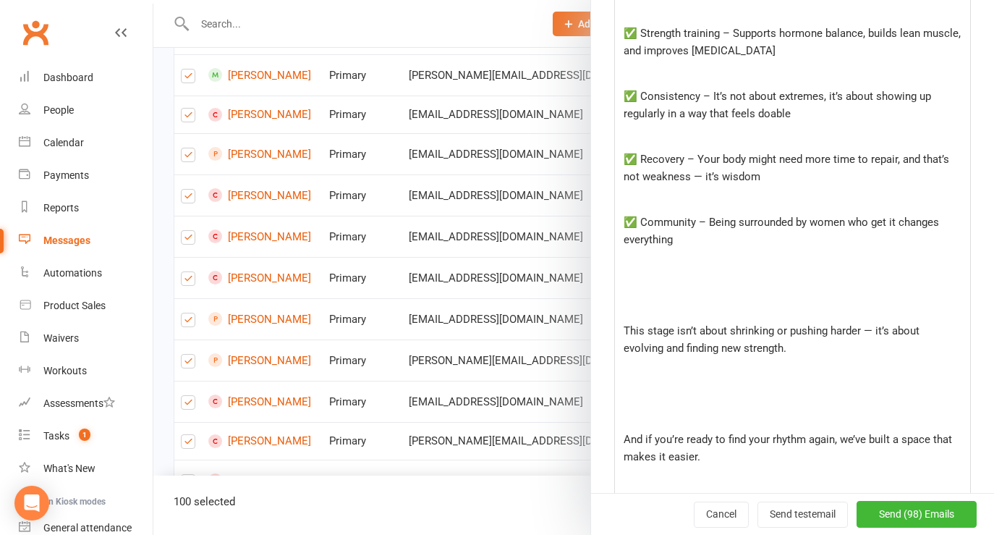
click at [669, 280] on div "Hi ﻿ {contact-first-name} , ﻿ You’re not imagining it — your body really is cha…" at bounding box center [792, 227] width 355 height 894
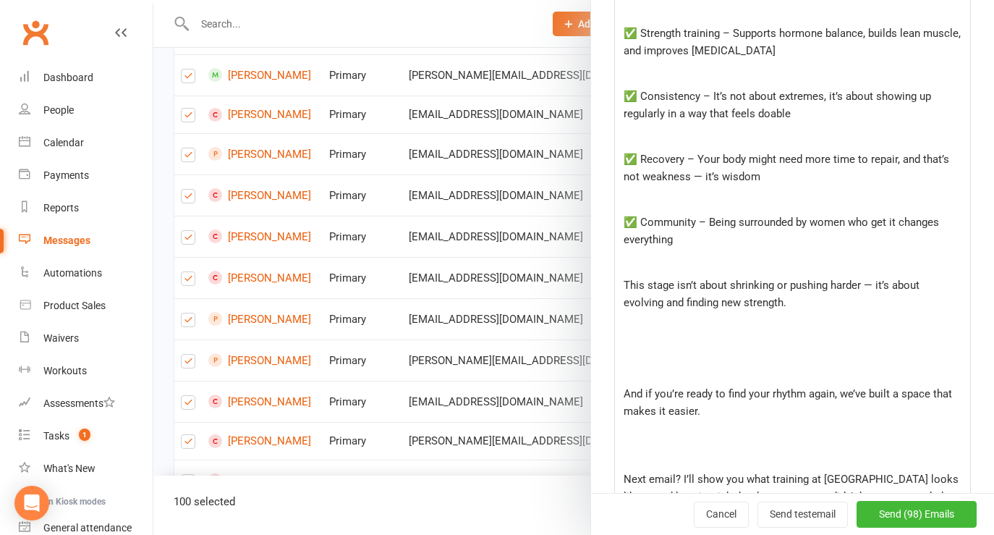
click at [753, 339] on p "﻿" at bounding box center [793, 347] width 338 height 17
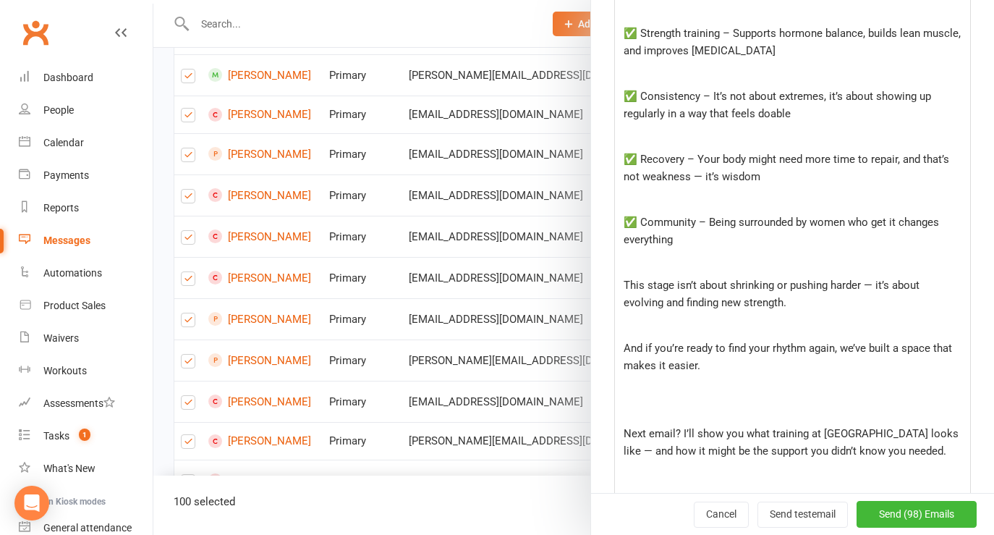
click at [685, 384] on div "Hi ﻿ {contact-first-name} , ﻿ You’re not imagining it — your body really is cha…" at bounding box center [792, 181] width 355 height 803
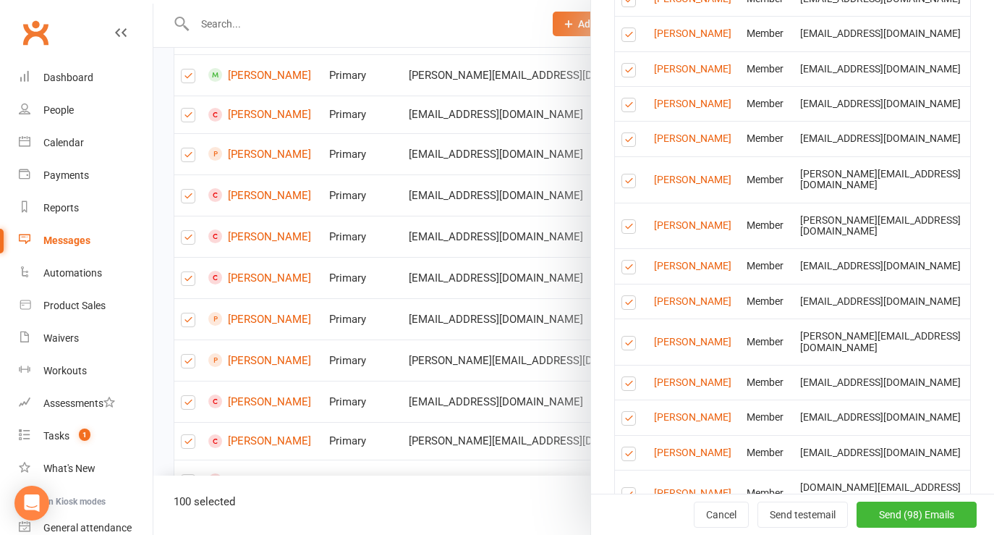
scroll to position [2006, 0]
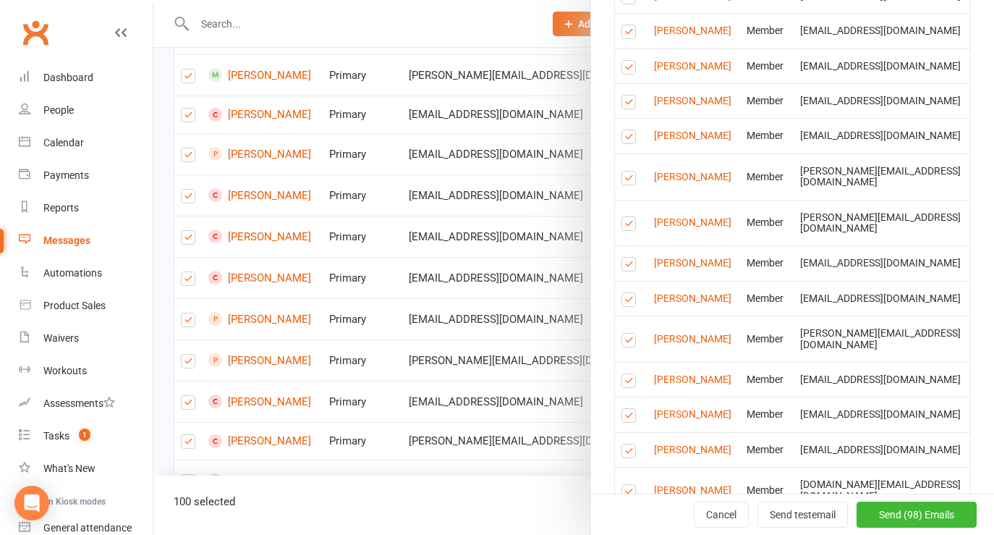
click at [629, 139] on label at bounding box center [632, 139] width 20 height 0
click at [629, 130] on input "checkbox" at bounding box center [626, 130] width 9 height 0
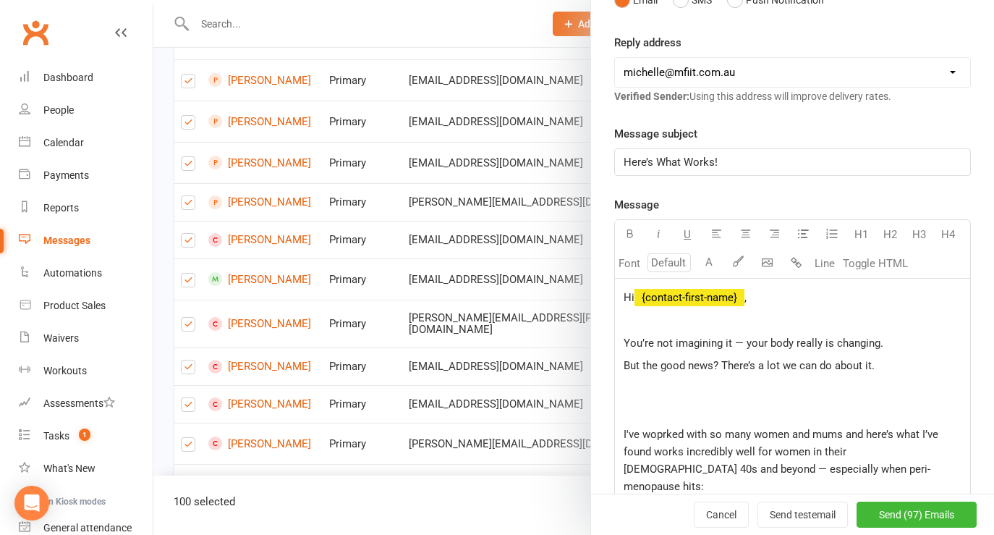
scroll to position [0, 0]
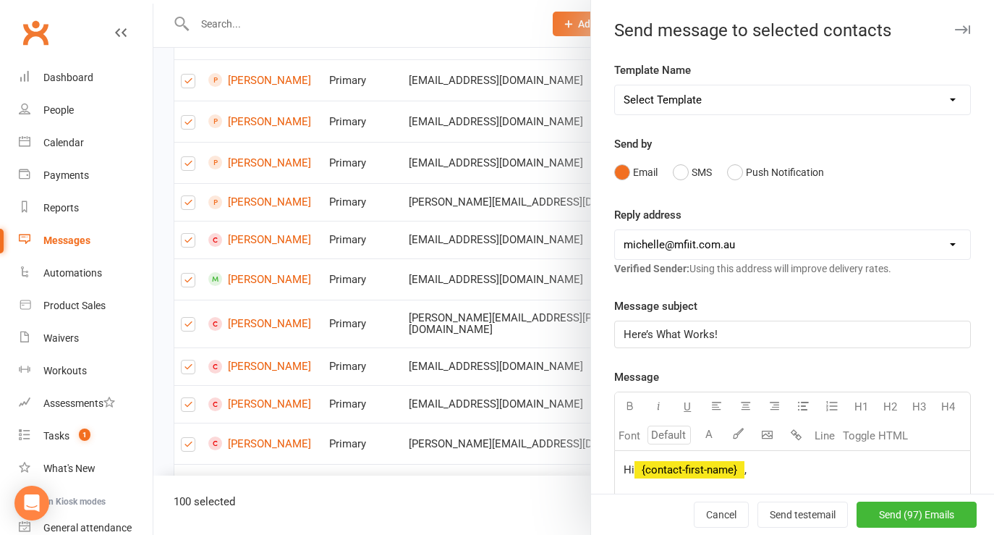
click at [432, 367] on div at bounding box center [573, 267] width 841 height 535
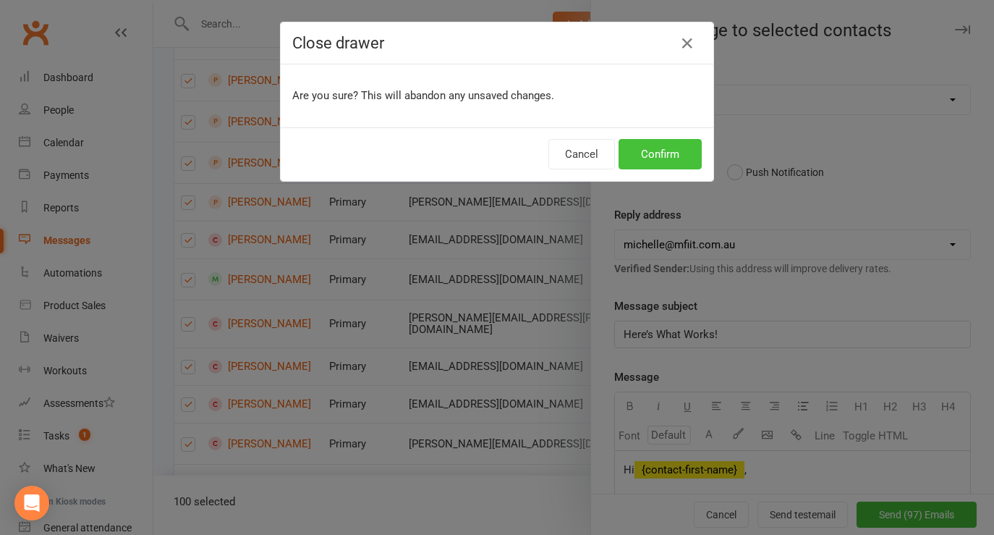
click at [660, 155] on button "Confirm" at bounding box center [660, 154] width 83 height 30
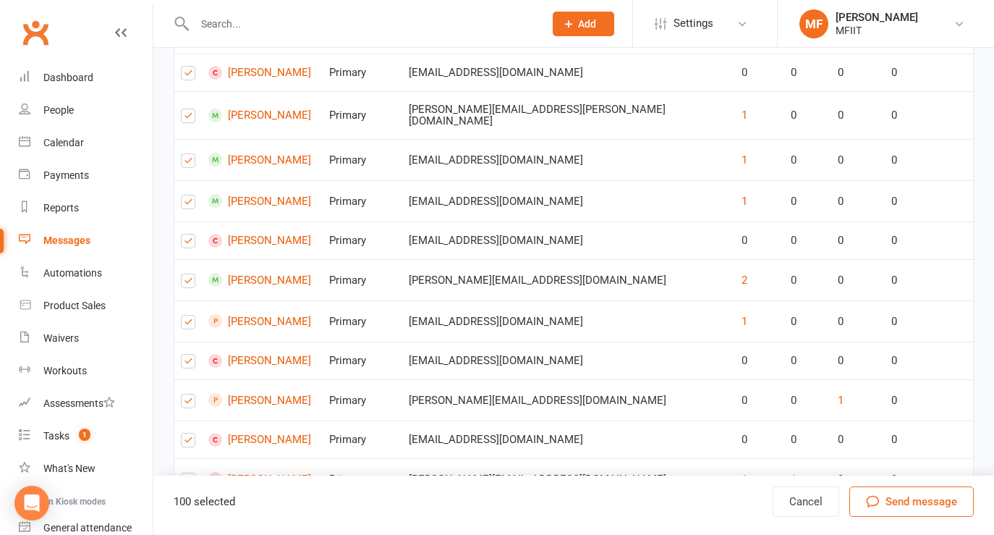
scroll to position [3923, 0]
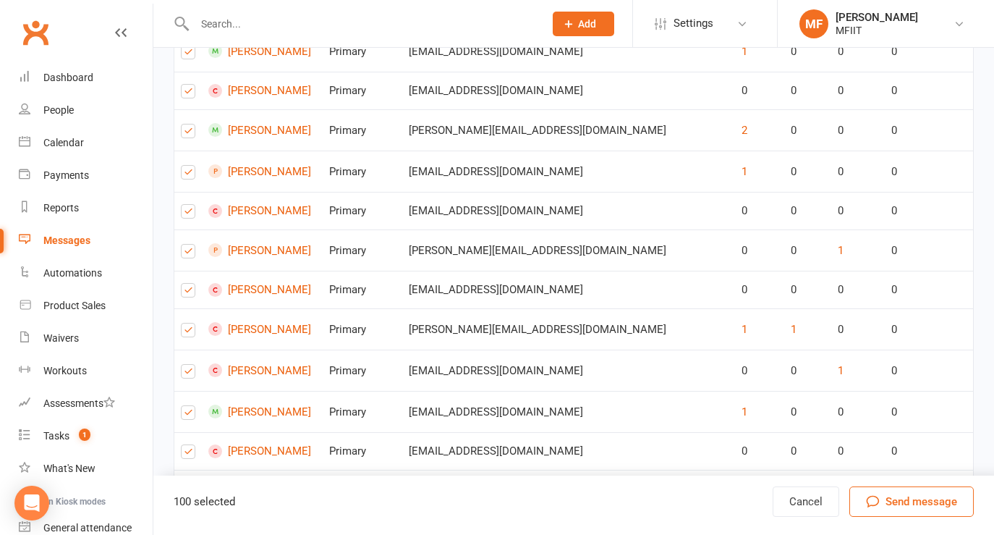
click at [879, 520] on link "2" at bounding box center [879, 530] width 17 height 20
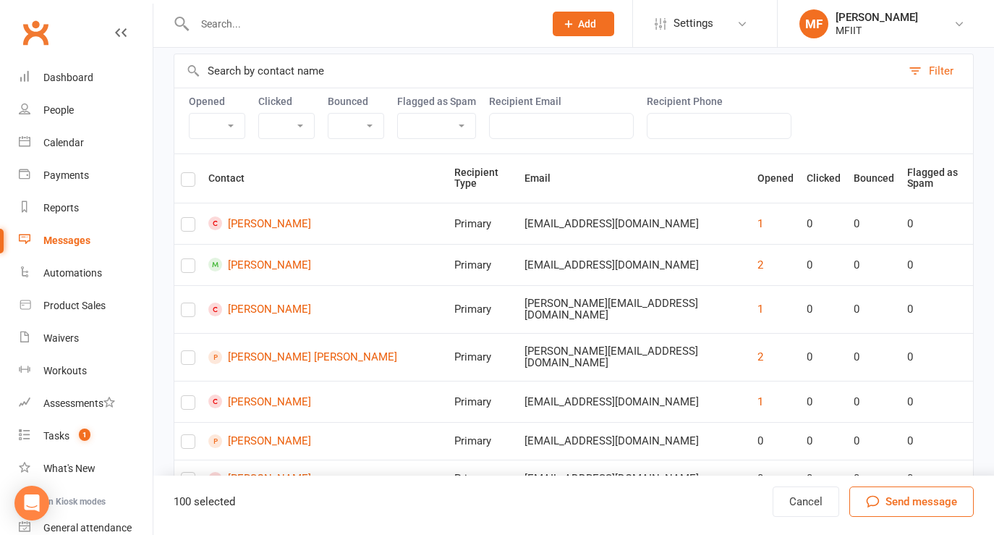
scroll to position [0, 0]
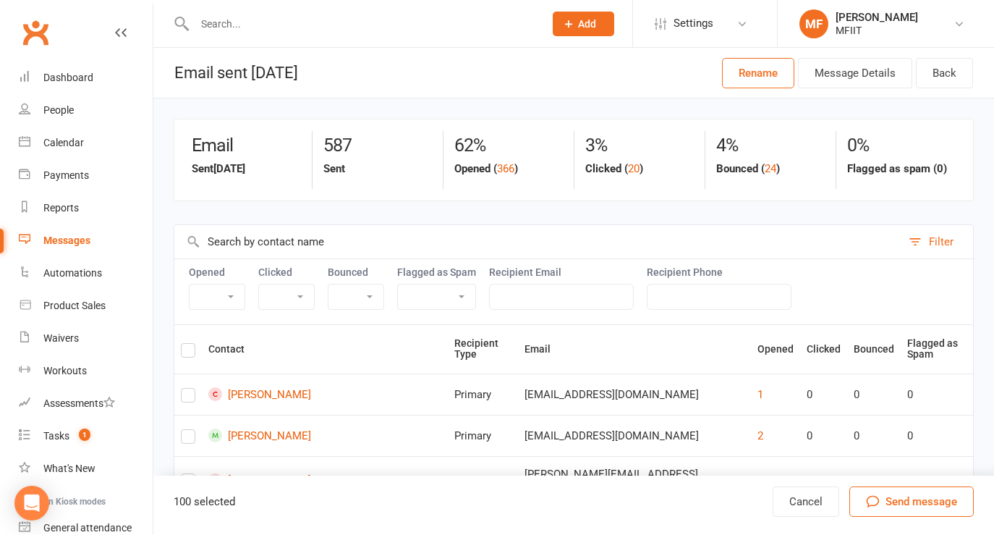
click at [186, 352] on label at bounding box center [188, 352] width 14 height 0
click at [186, 344] on input "checkbox" at bounding box center [188, 344] width 14 height 0
click at [769, 72] on button "Rename" at bounding box center [758, 73] width 72 height 30
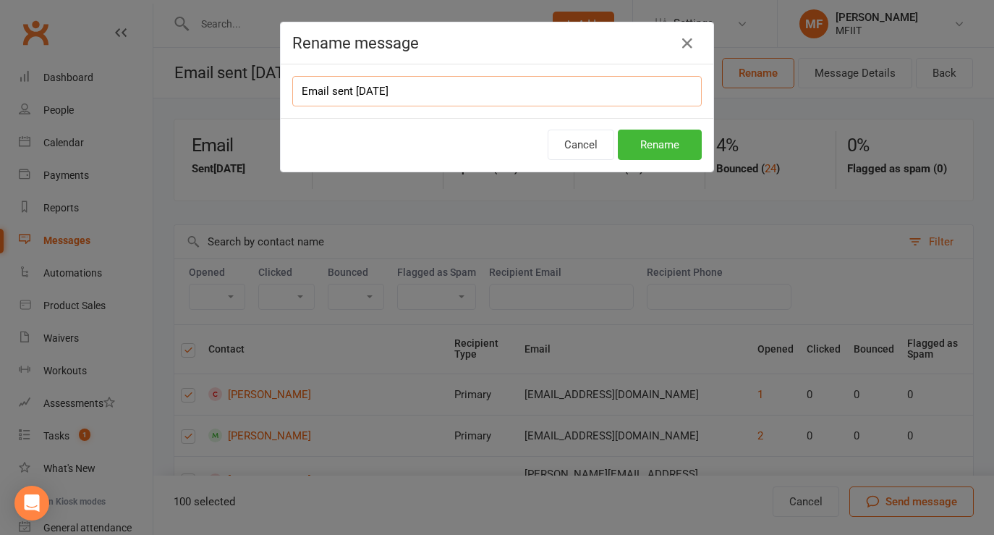
click at [446, 90] on input "Email sent [DATE]" at bounding box center [497, 91] width 410 height 30
type input "Email sent [DATE] menopause 1"
click at [658, 144] on button "Rename" at bounding box center [660, 145] width 84 height 30
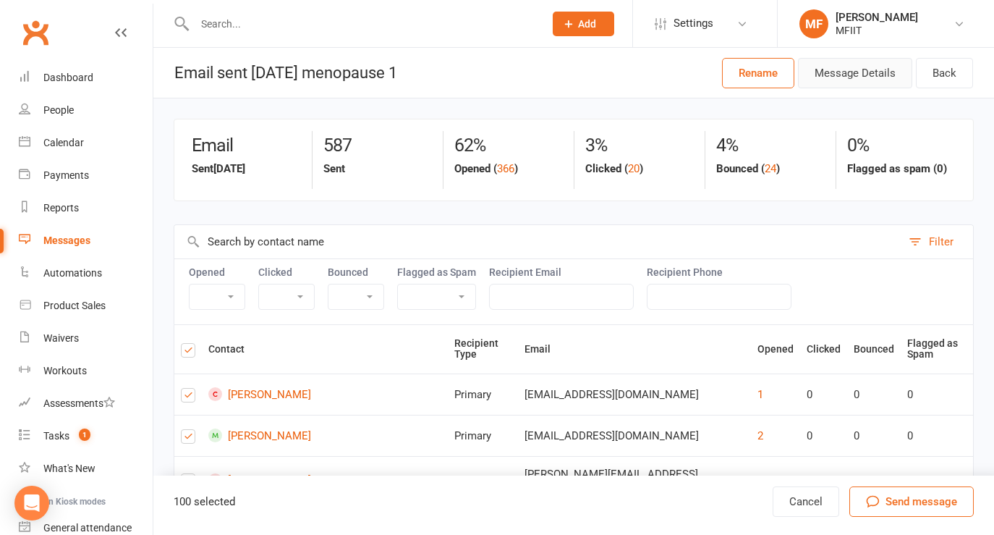
click at [857, 72] on button "Message Details" at bounding box center [855, 73] width 114 height 30
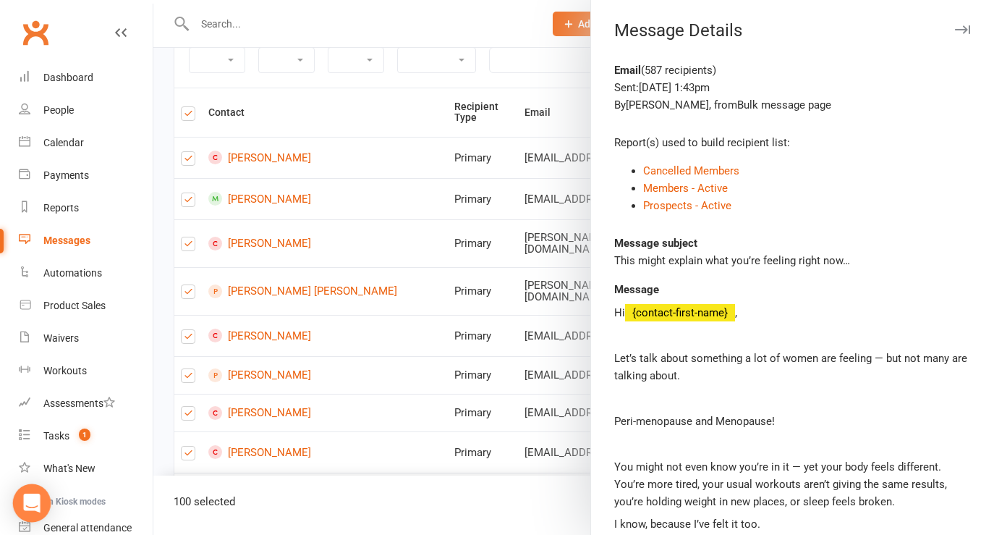
click at [21, 506] on div "Open Intercom Messenger" at bounding box center [32, 503] width 38 height 38
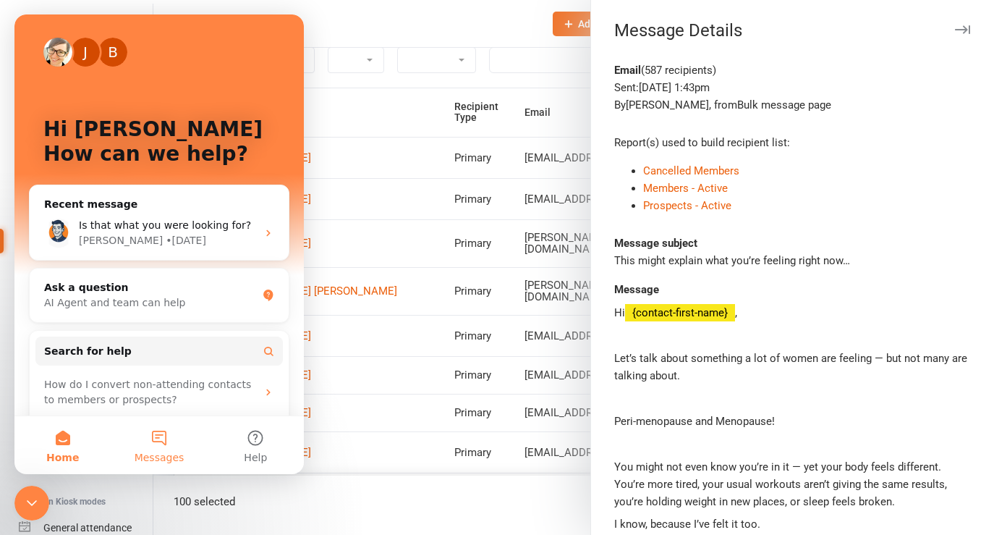
click at [159, 441] on button "Messages" at bounding box center [159, 445] width 96 height 58
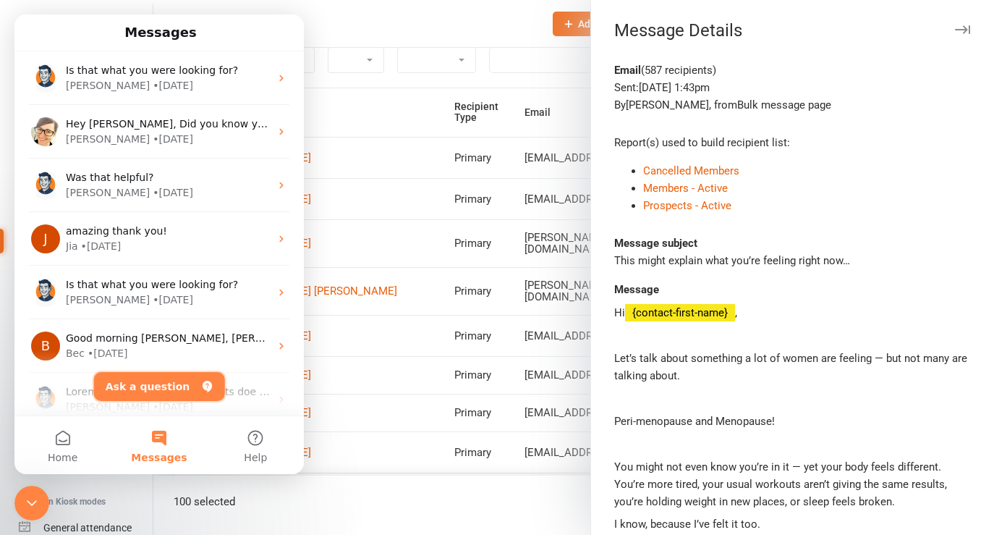
click at [141, 376] on button "Ask a question" at bounding box center [159, 386] width 131 height 29
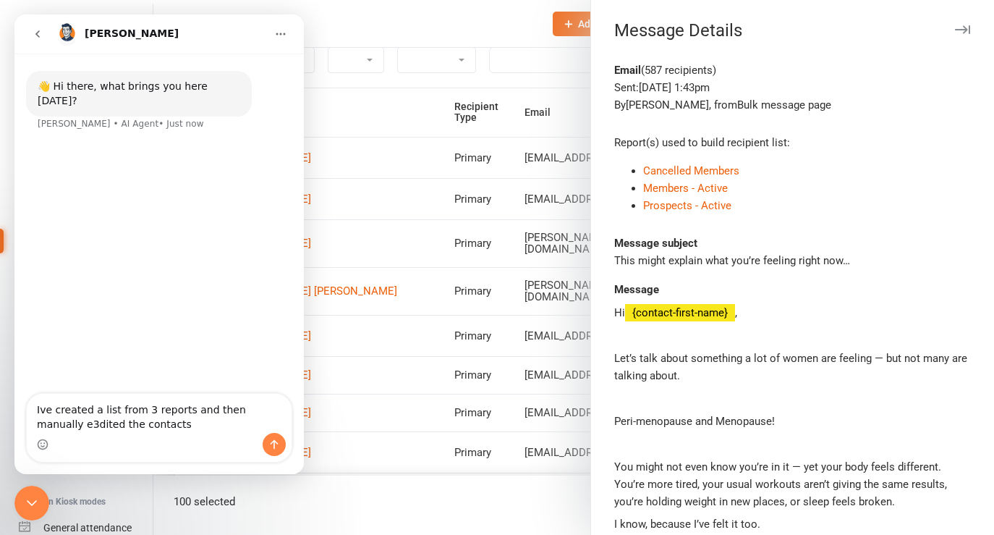
click at [50, 425] on textarea "Ive created a list from 3 reports and then manually e3dited the contacts" at bounding box center [159, 413] width 265 height 39
click at [136, 424] on textarea "Ive created a list from 3 reports and then manually edited the contacts" at bounding box center [159, 413] width 265 height 39
type textarea "Ive created a list from 3 reports and then manually edited the contact list. is…"
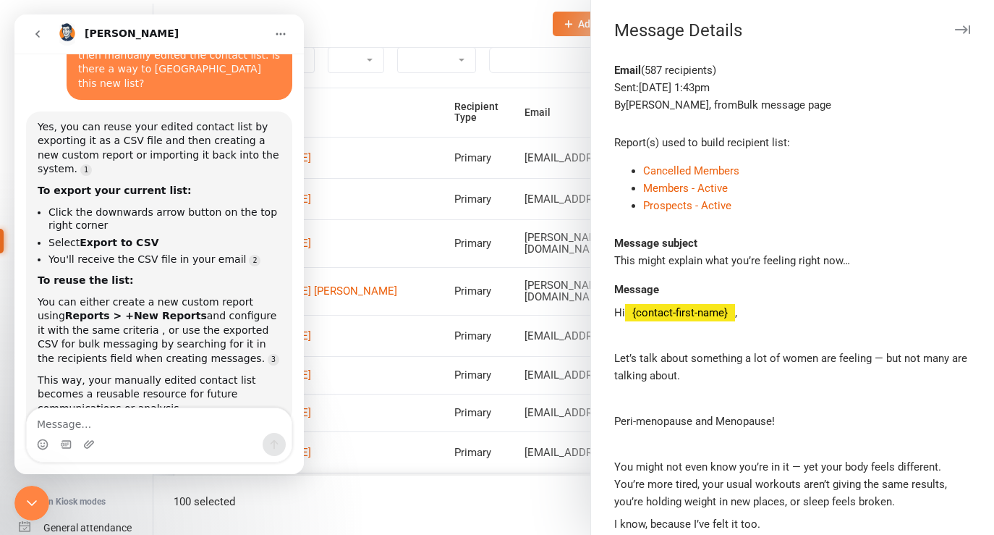
scroll to position [122, 0]
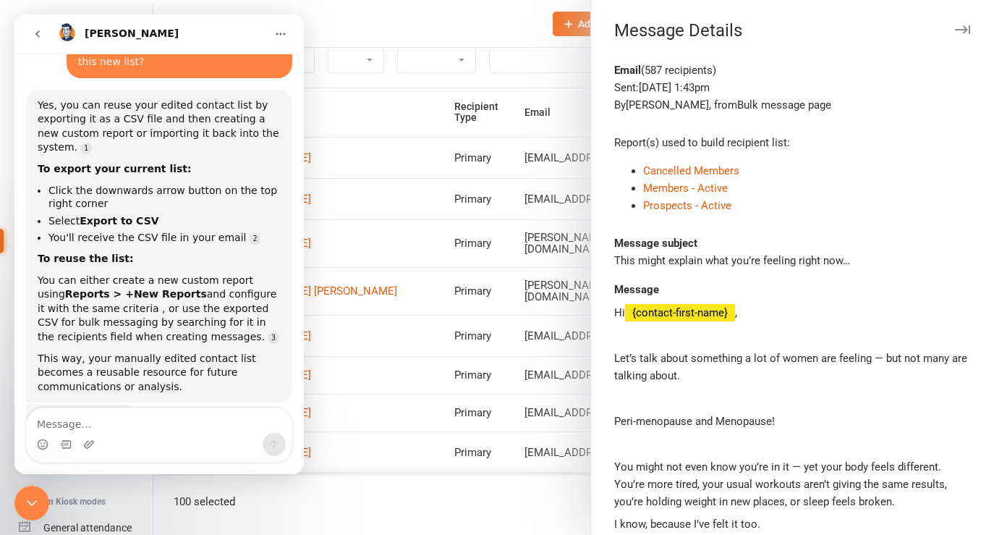
click at [417, 22] on div at bounding box center [573, 267] width 841 height 535
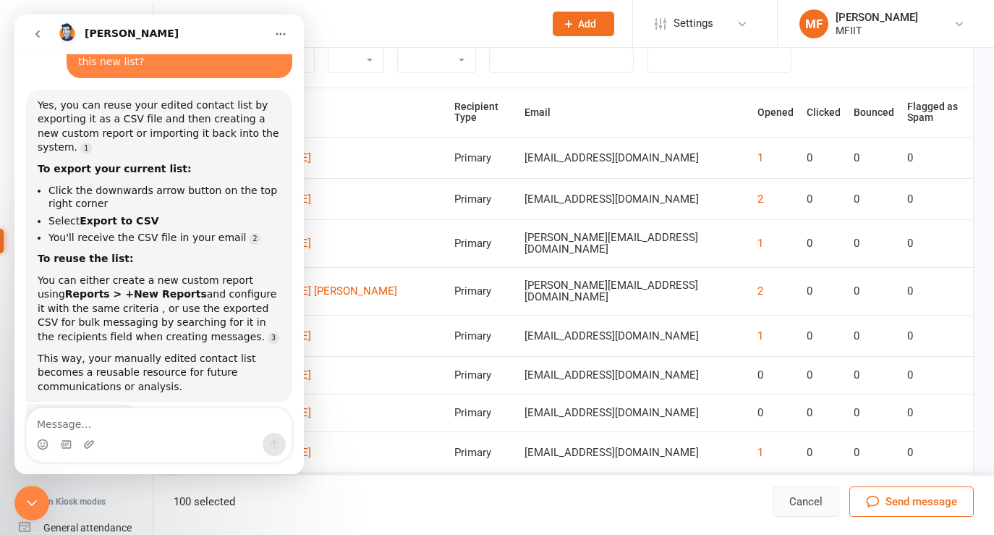
click at [807, 502] on button "Cancel" at bounding box center [806, 501] width 67 height 30
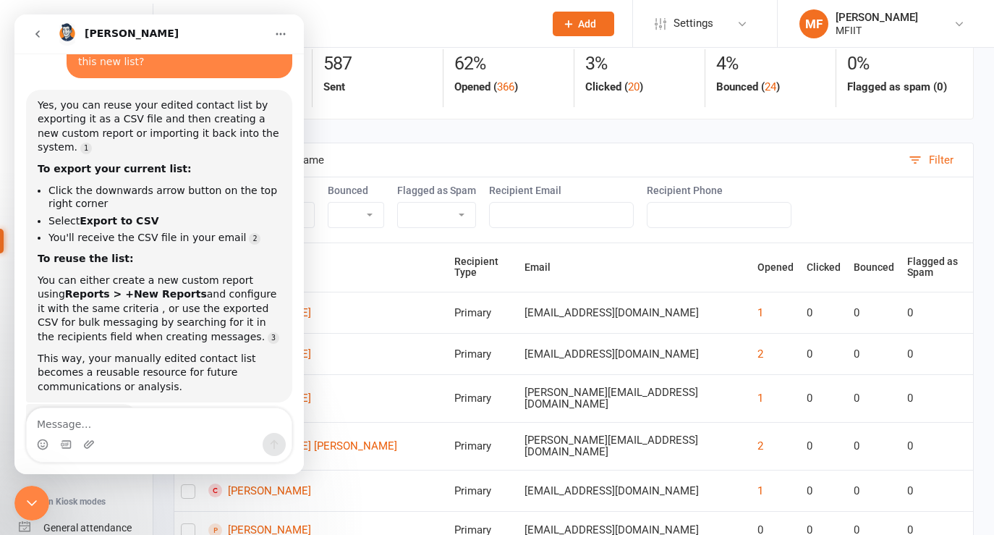
scroll to position [0, 0]
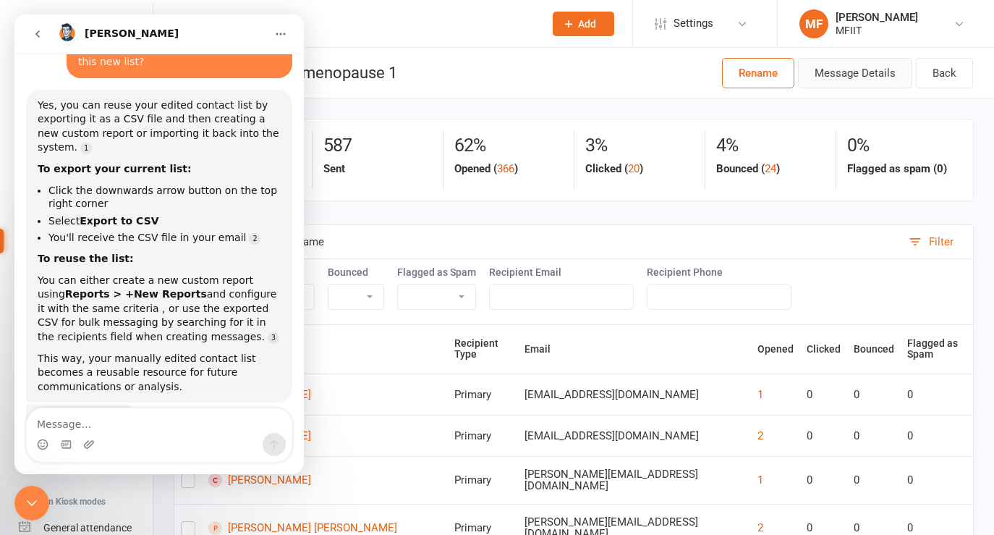
click at [863, 74] on button "Message Details" at bounding box center [855, 73] width 114 height 30
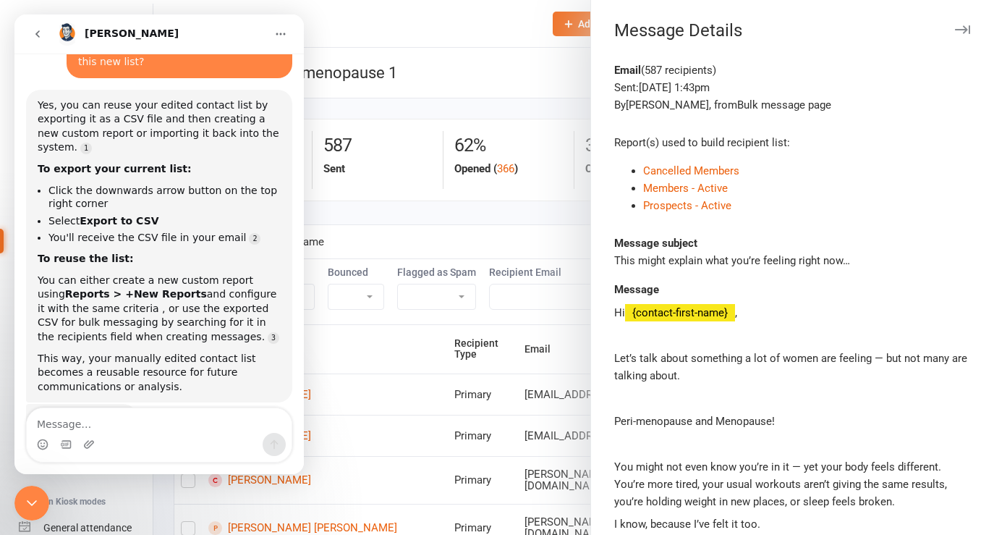
click at [476, 111] on div at bounding box center [573, 267] width 841 height 535
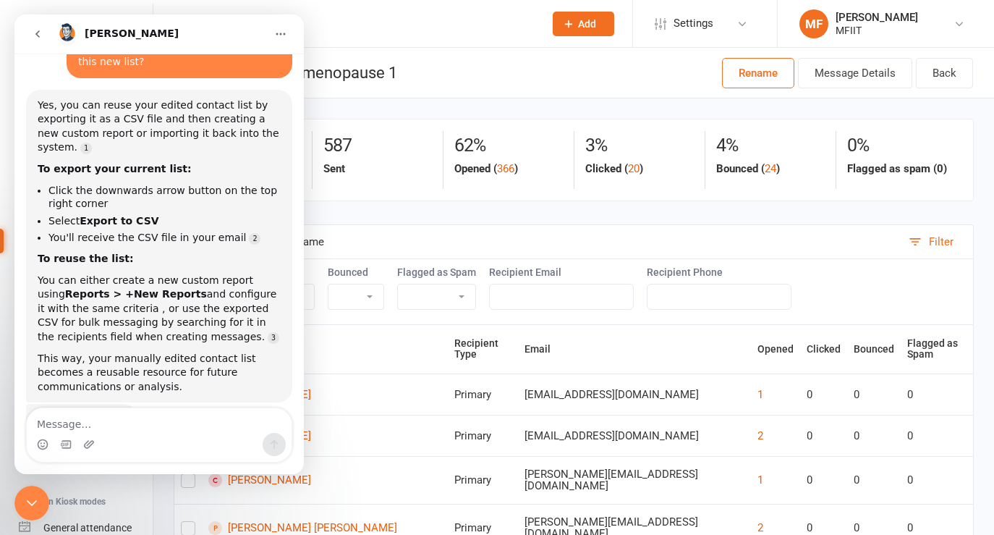
click at [920, 240] on button "Filter" at bounding box center [938, 241] width 72 height 33
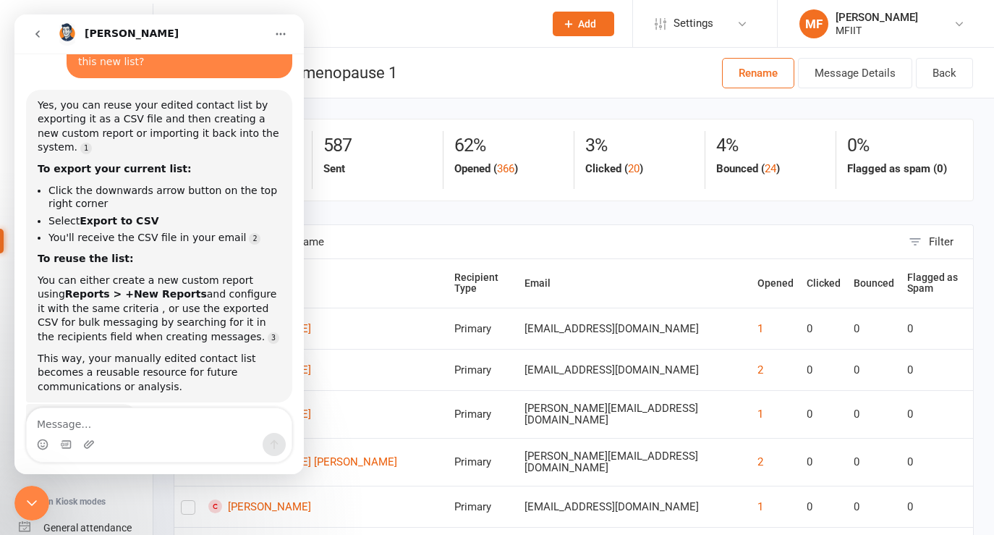
click at [40, 37] on icon "go back" at bounding box center [38, 34] width 12 height 12
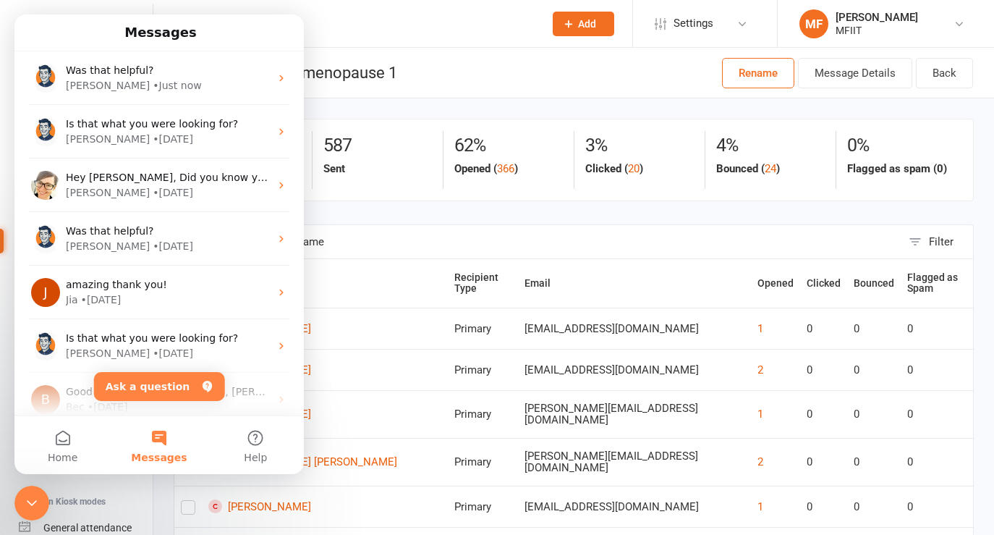
scroll to position [122, 0]
click at [31, 499] on icon "Close Intercom Messenger" at bounding box center [31, 502] width 17 height 17
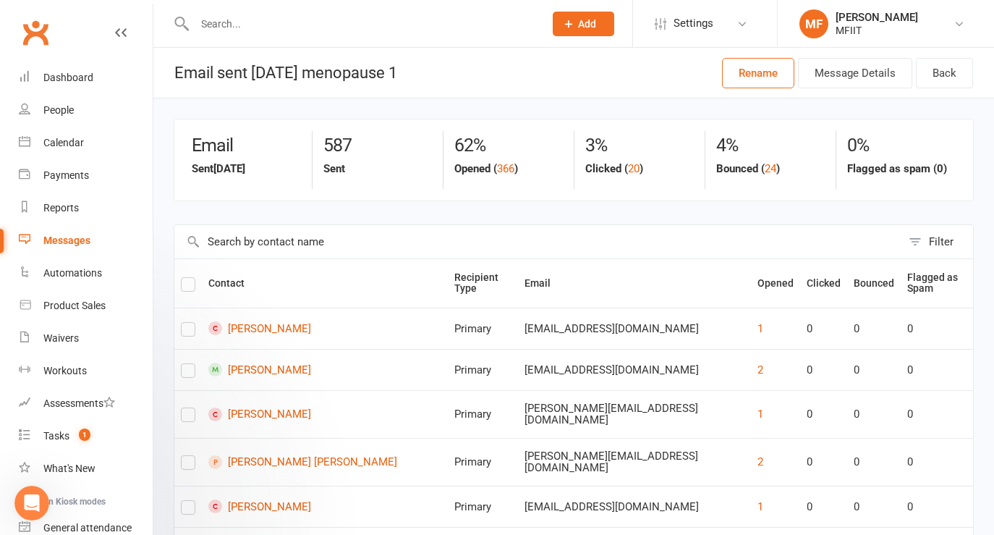
scroll to position [0, 0]
